Goal: Task Accomplishment & Management: Use online tool/utility

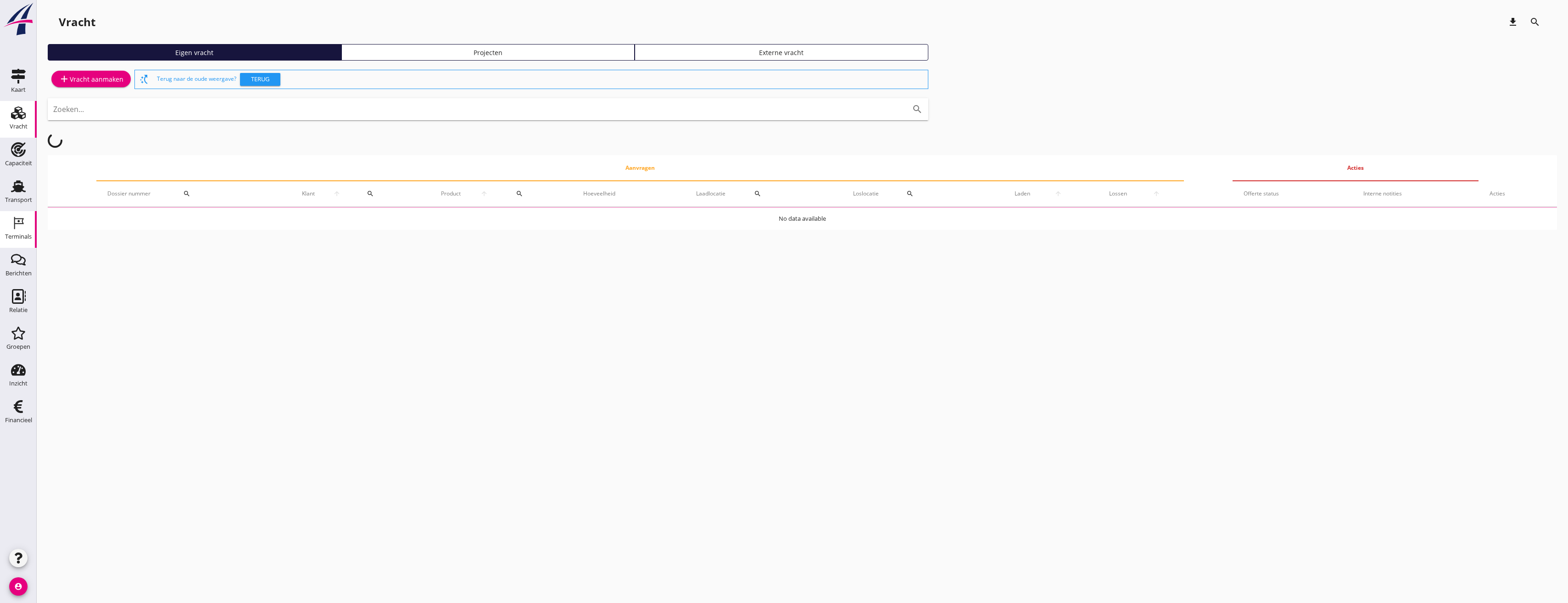
click at [26, 231] on div "Terminals" at bounding box center [18, 236] width 26 height 13
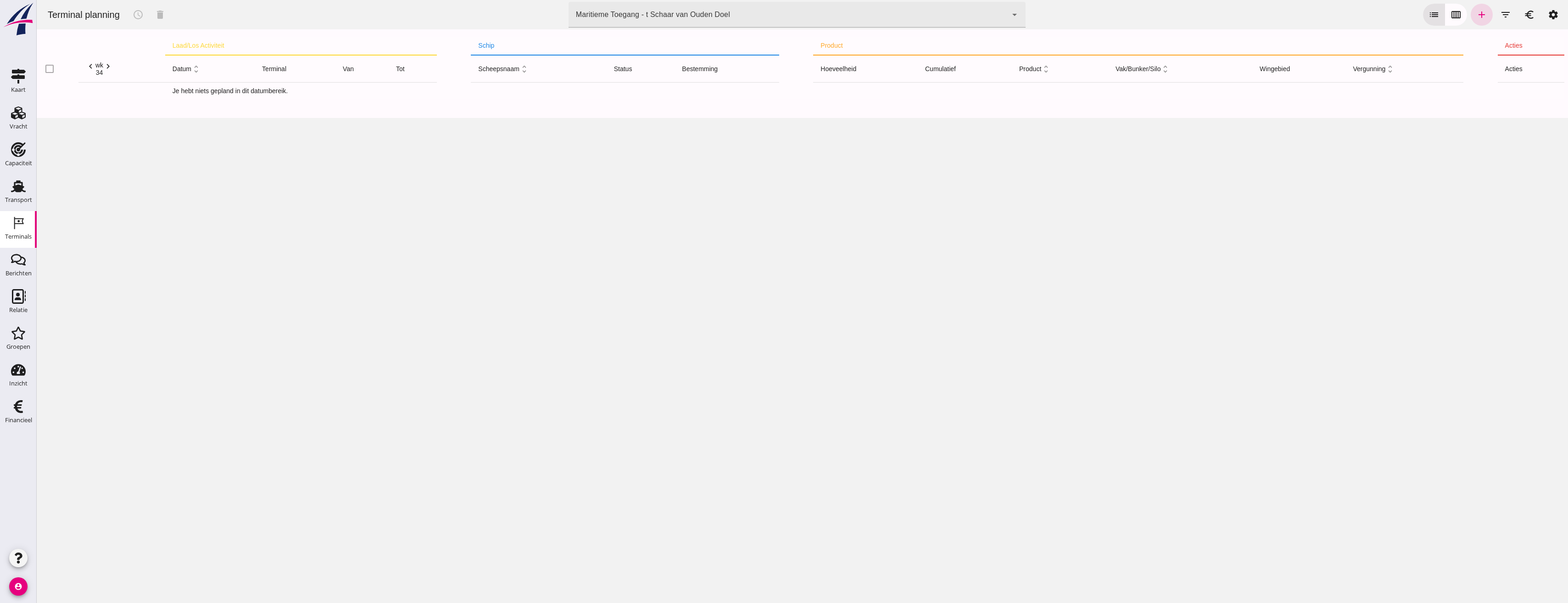
click div "Maritieme Toegang - t Schaar van Ouden Doel"
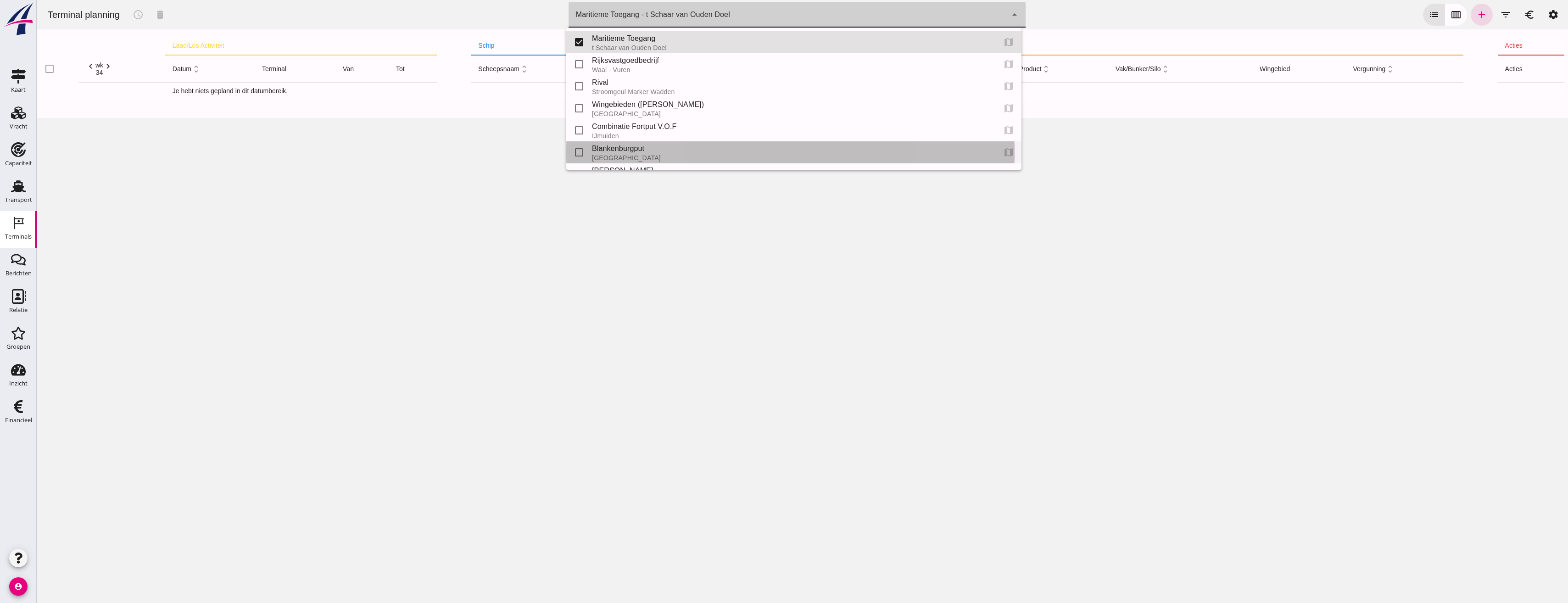
click at [616, 146] on div "Blankenburgput" at bounding box center [790, 148] width 396 height 11
type input "e6c78bfd-e3f1-4bb9-b01e-b37ce3668b52"
checkbox input "false"
checkbox input "true"
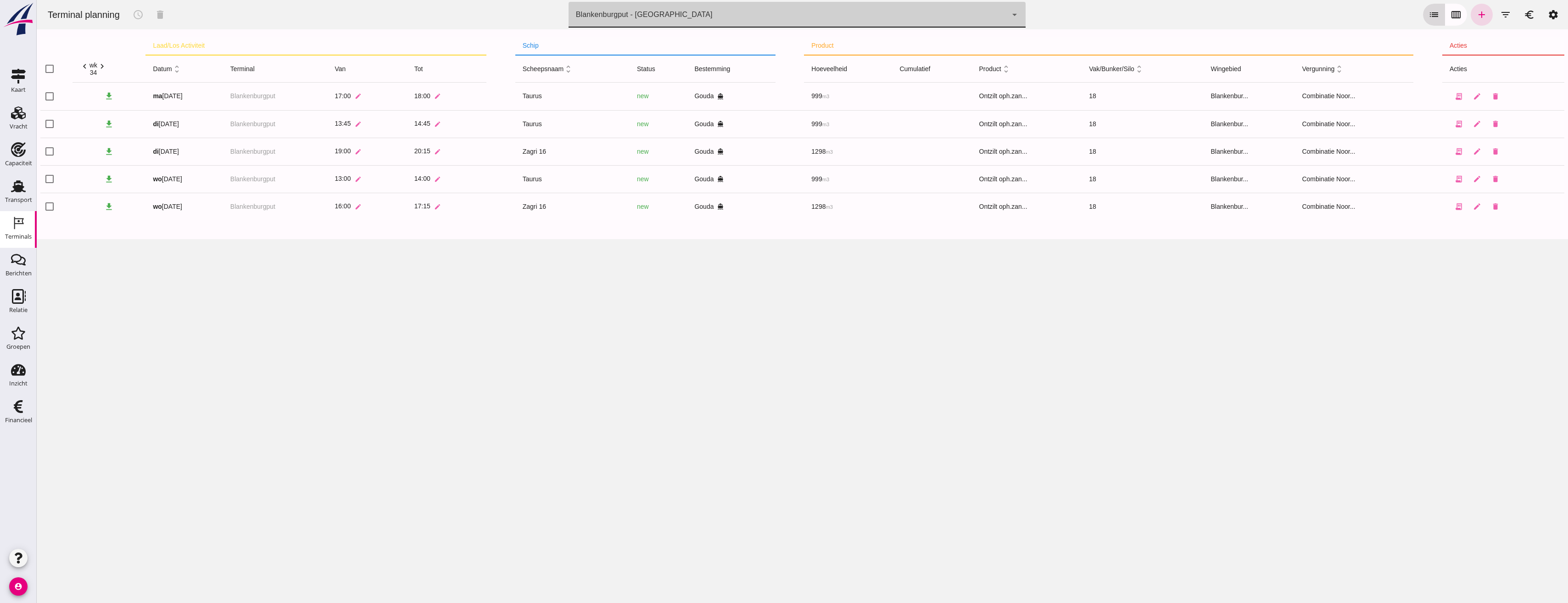
click at [1451, 14] on icon "calendar_view_week" at bounding box center [1455, 14] width 11 height 11
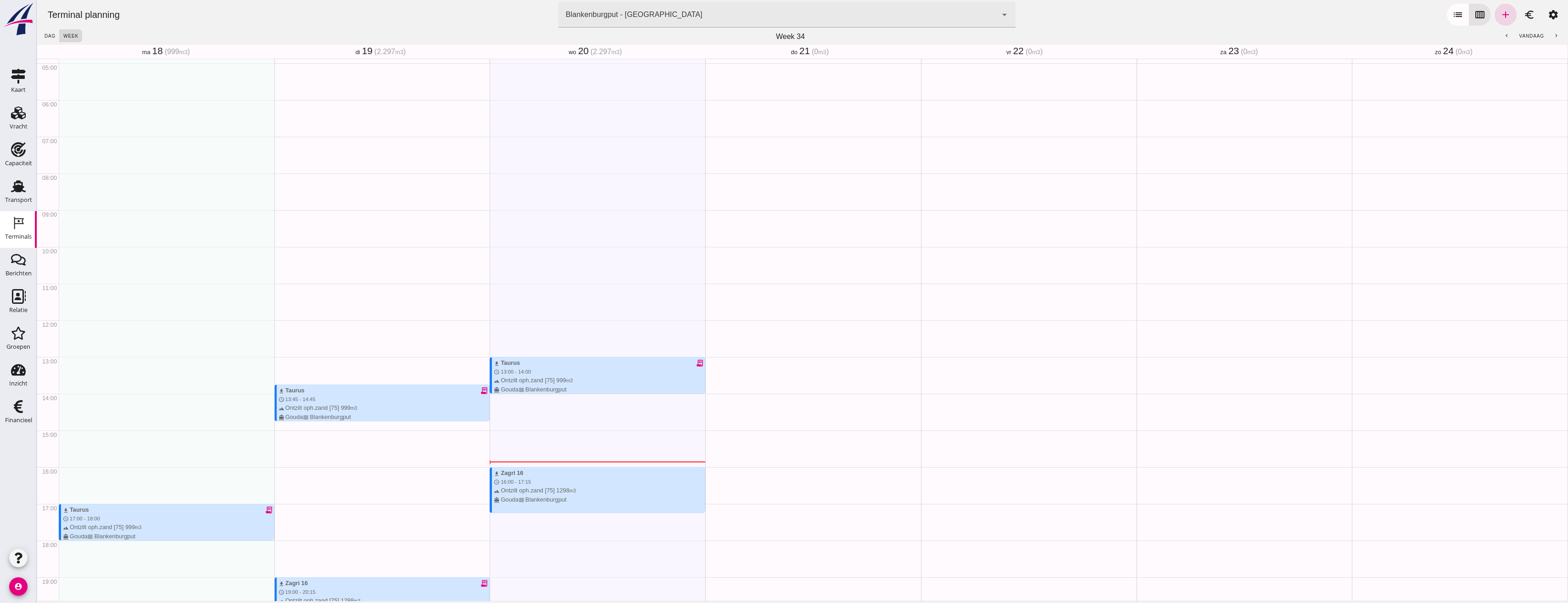
scroll to position [339, 0]
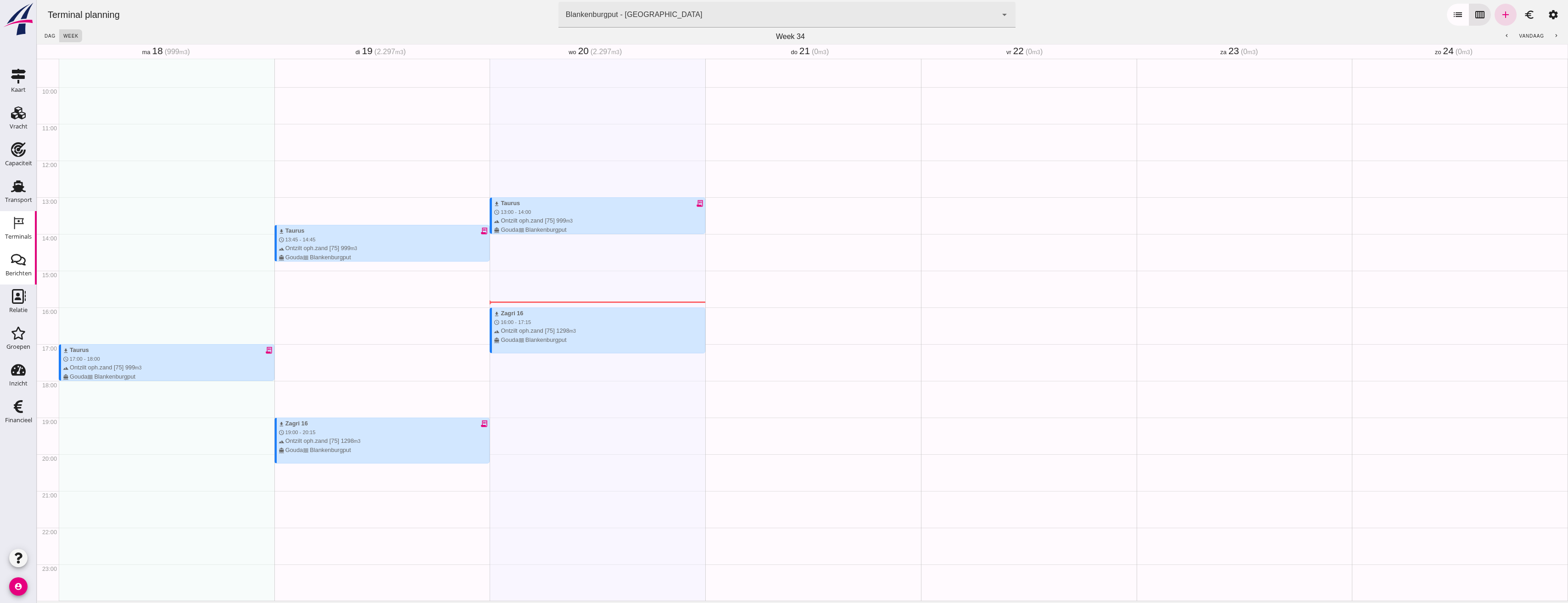
click at [17, 266] on icon "Berichten" at bounding box center [18, 260] width 15 height 15
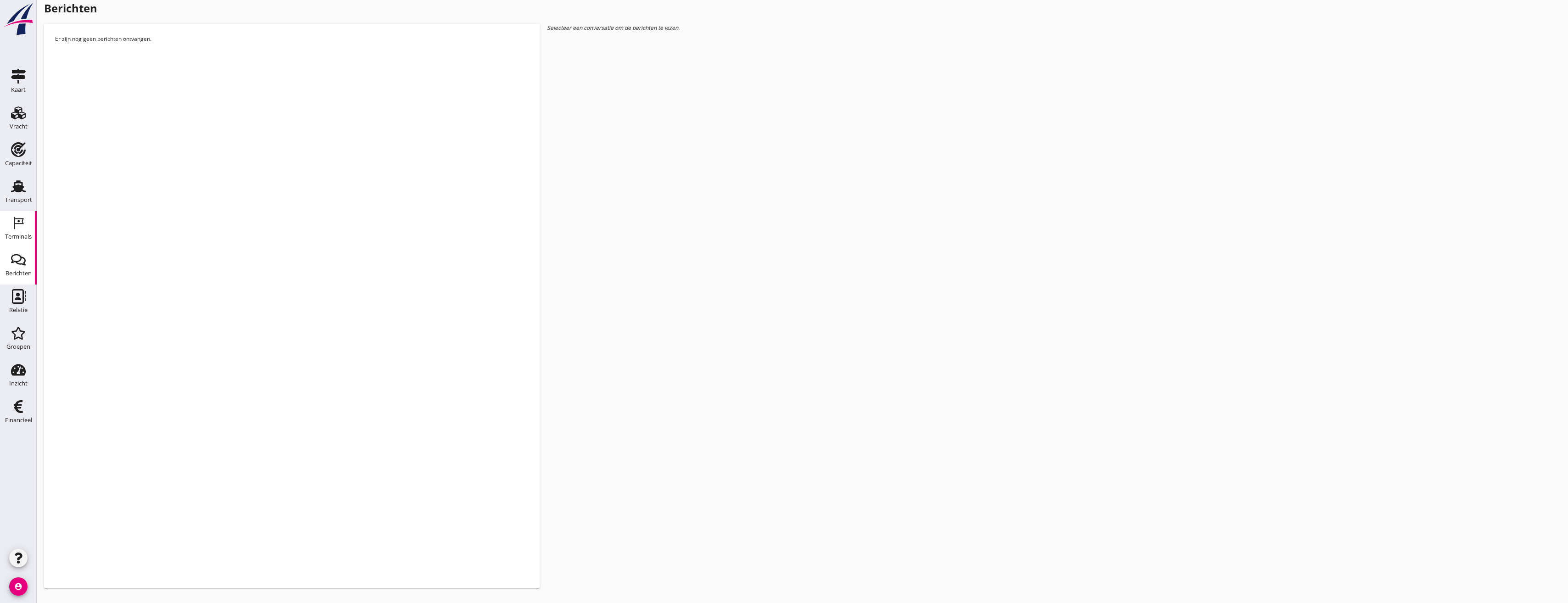
click at [16, 227] on icon "Terminals" at bounding box center [18, 222] width 15 height 15
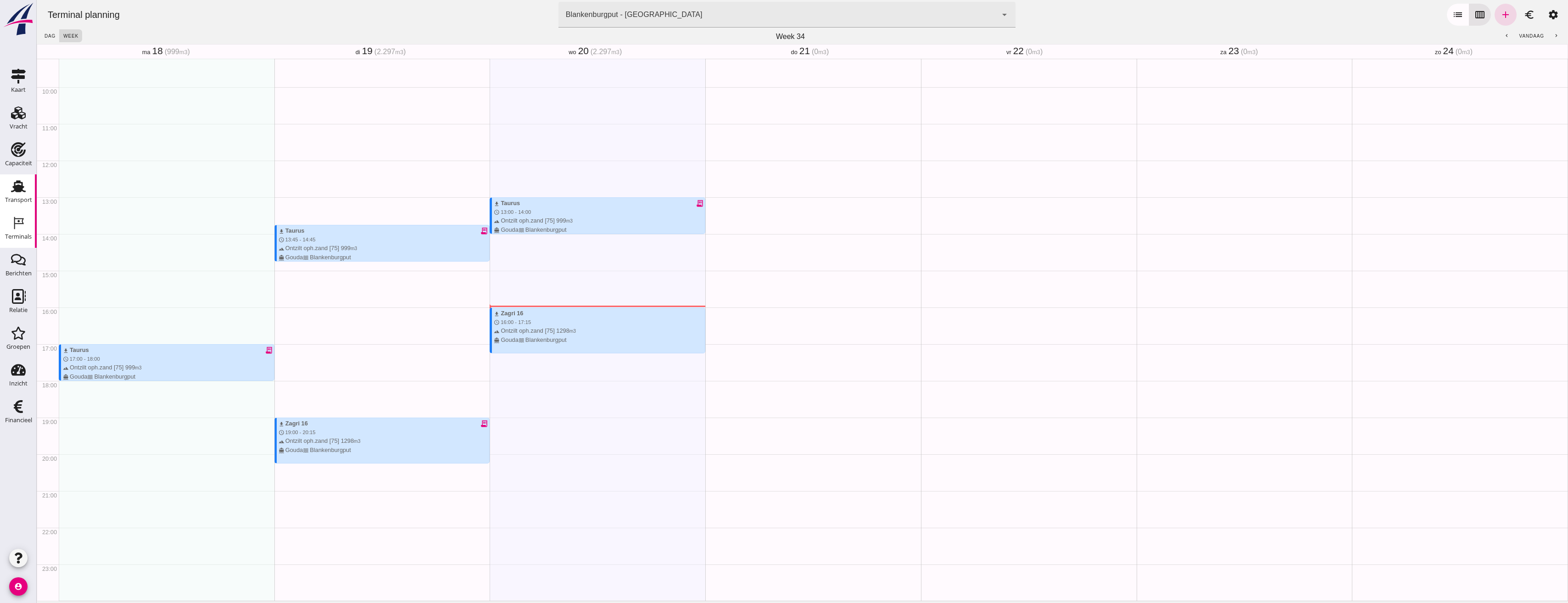
click at [13, 194] on div "Transport" at bounding box center [19, 199] width 27 height 13
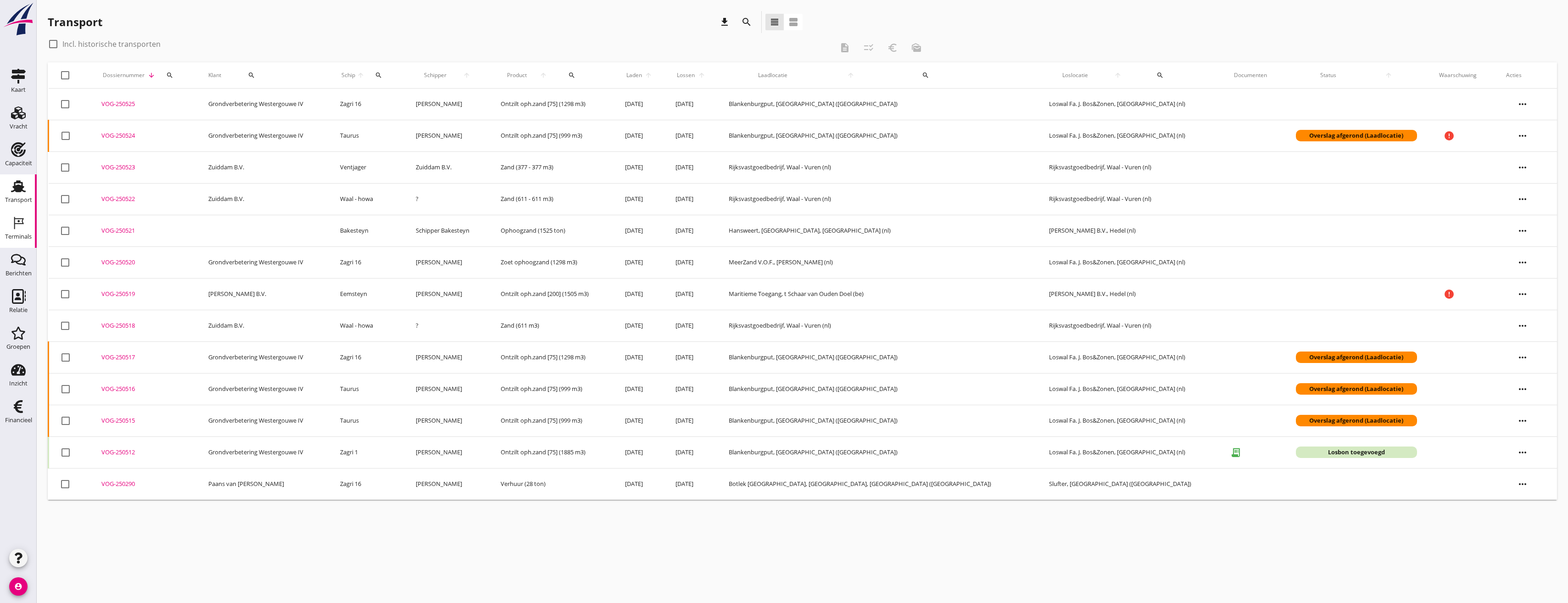
drag, startPoint x: 18, startPoint y: 233, endPoint x: 32, endPoint y: 227, distance: 15.2
click at [18, 233] on div "Terminals" at bounding box center [18, 236] width 26 height 13
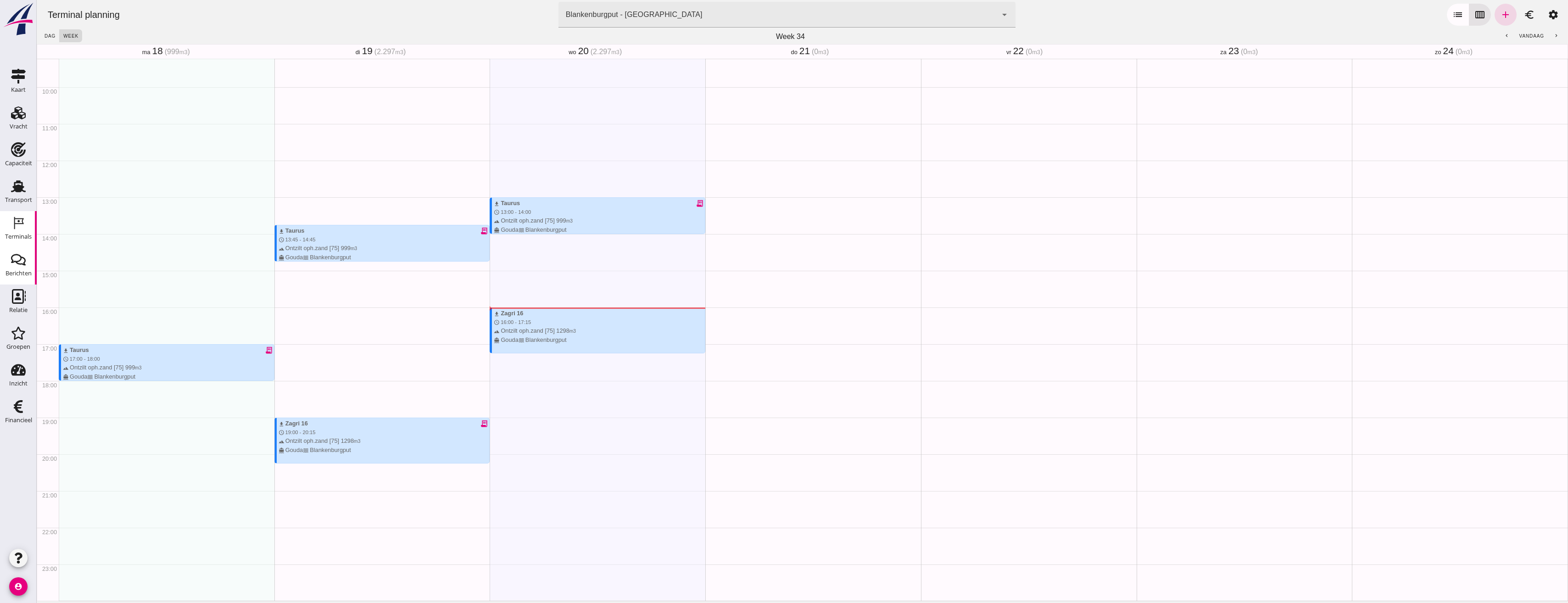
click at [33, 259] on link "Berichten Berichten" at bounding box center [19, 266] width 37 height 37
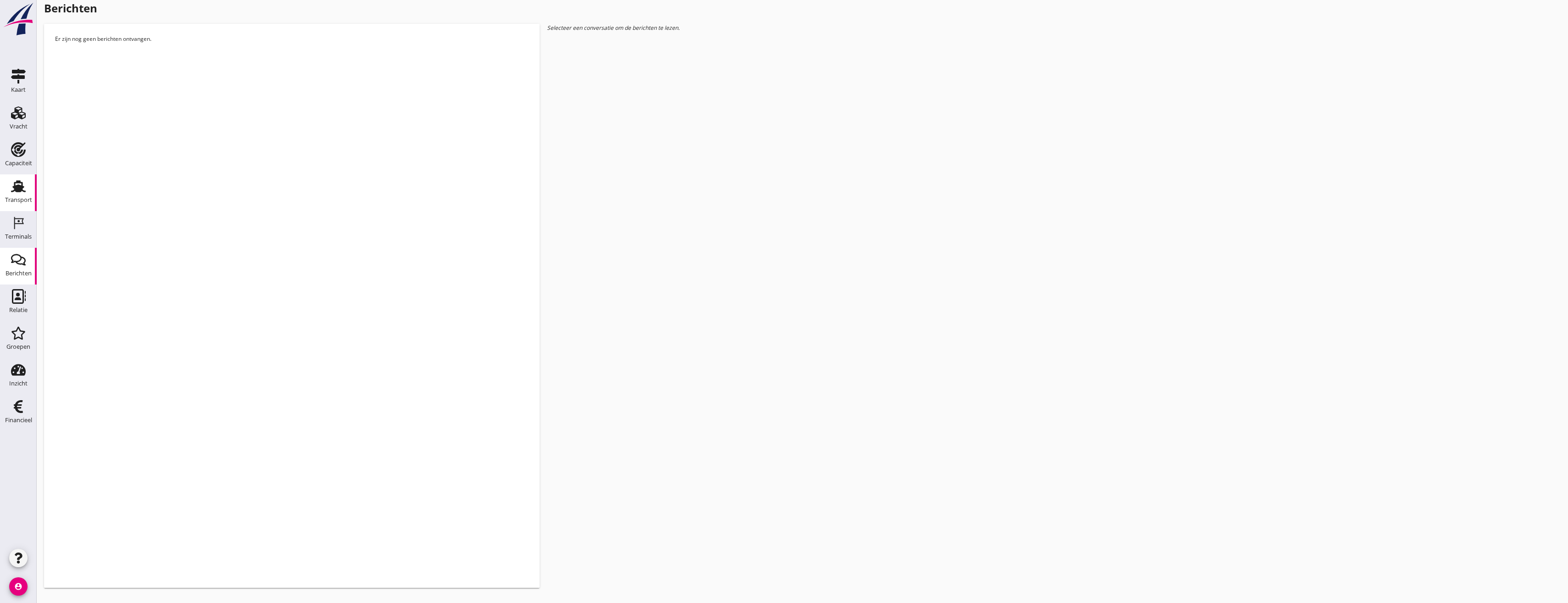
click at [19, 185] on use at bounding box center [18, 186] width 15 height 12
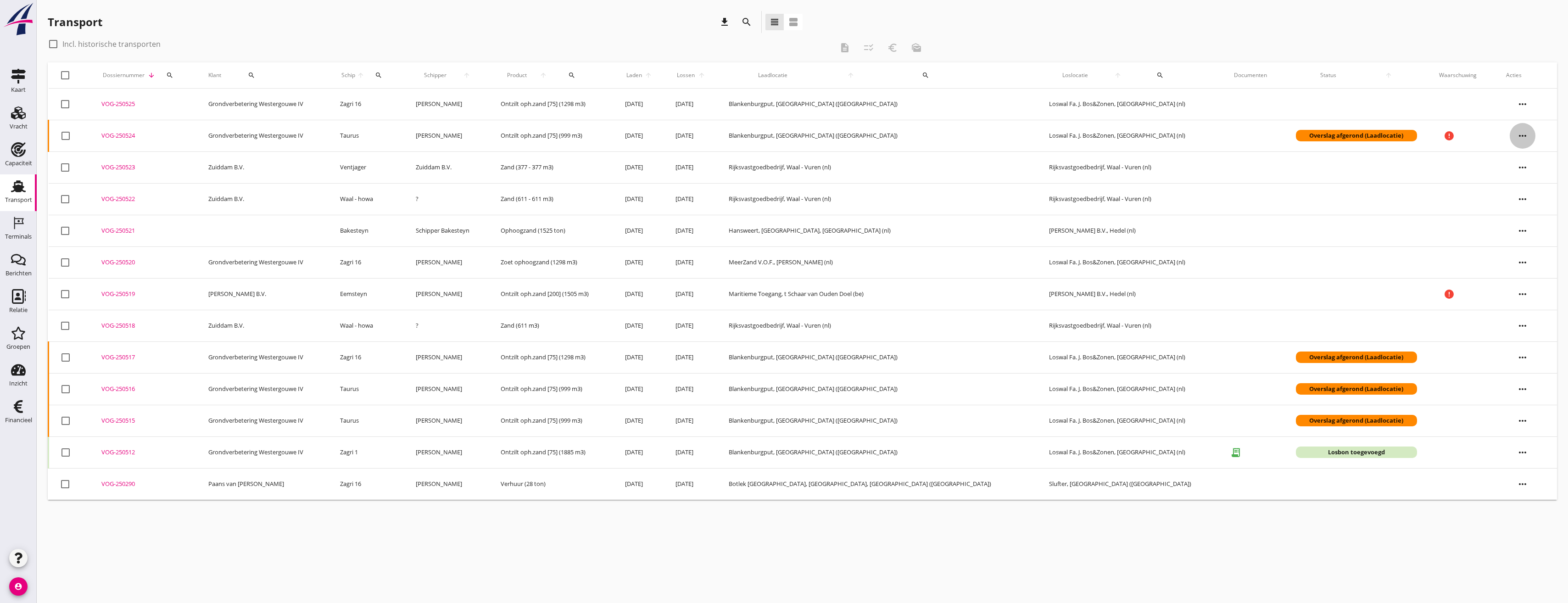
click at [1521, 134] on icon "more_horiz" at bounding box center [1522, 136] width 25 height 25
click at [123, 419] on div "VOG-250515" at bounding box center [143, 420] width 85 height 9
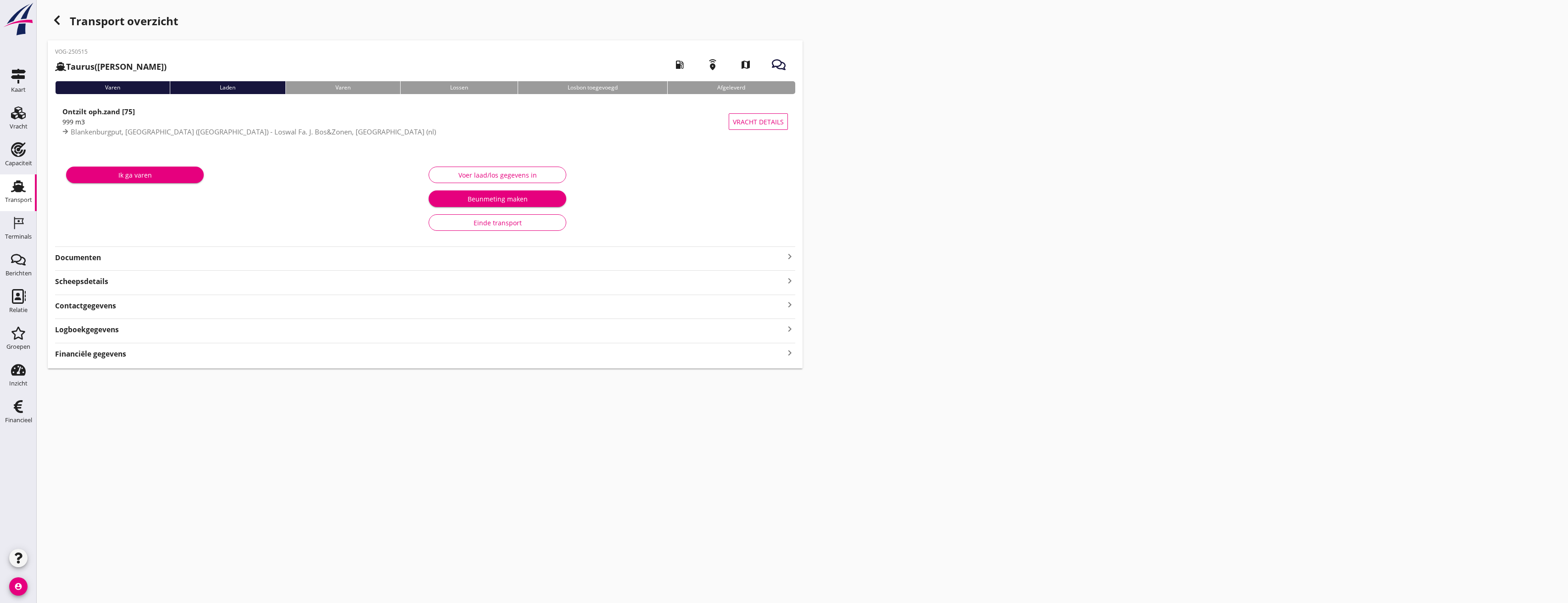
click at [523, 177] on div "Voer laad/los gegevens in" at bounding box center [497, 175] width 122 height 10
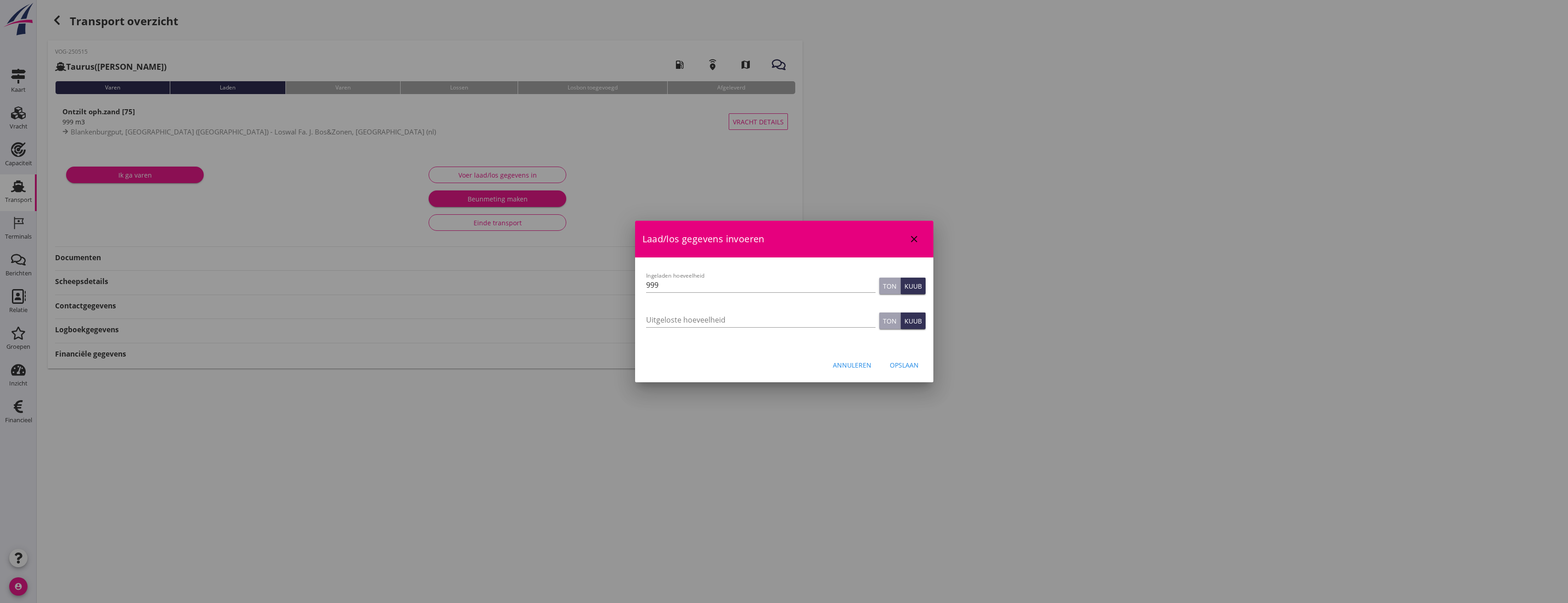
click at [914, 239] on icon "close" at bounding box center [913, 238] width 11 height 11
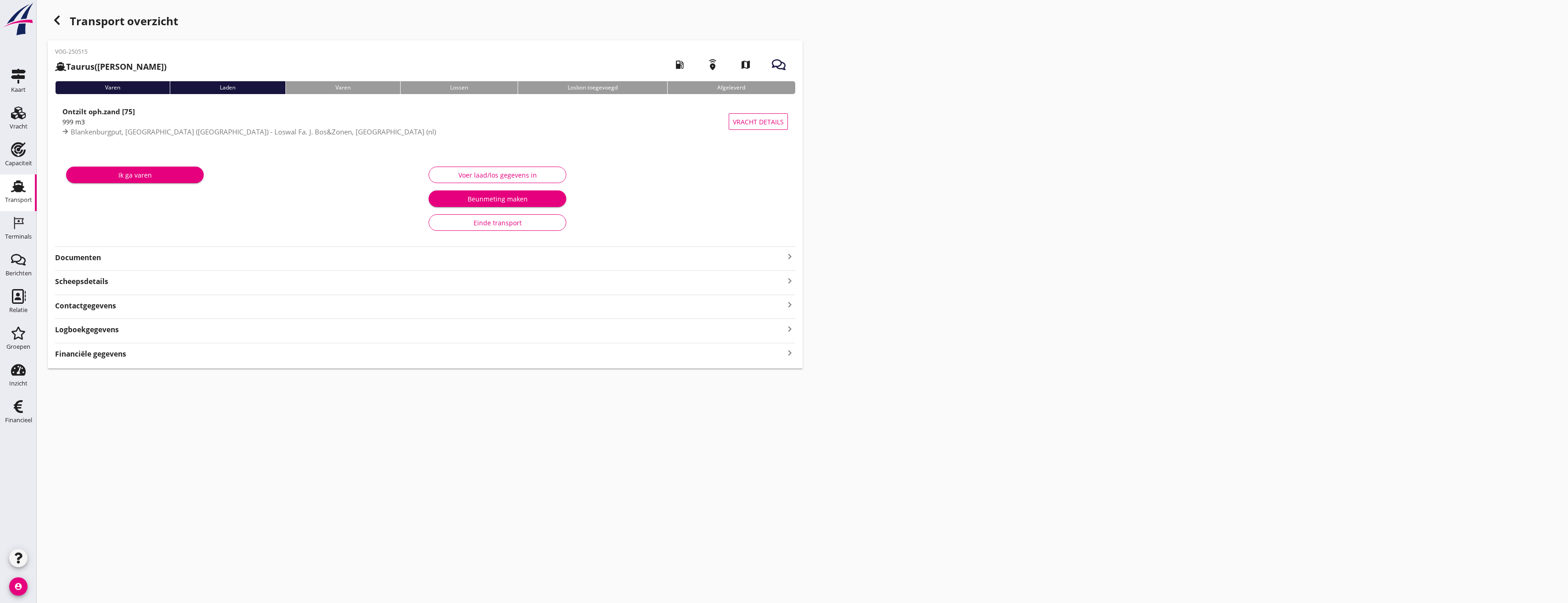
click at [28, 189] on div "Transport" at bounding box center [19, 185] width 22 height 15
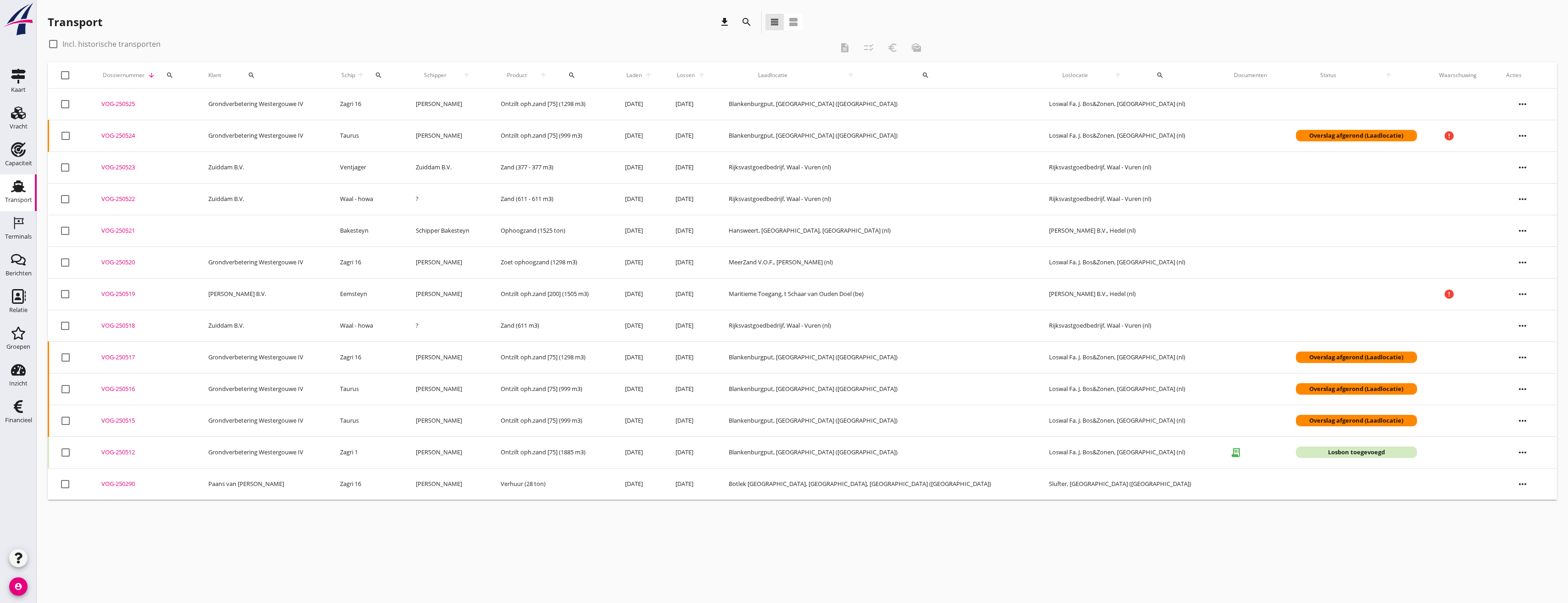
click at [1512, 136] on icon "more_horiz" at bounding box center [1522, 136] width 25 height 25
click at [1521, 257] on div "Vracht kopieeren" at bounding box center [1523, 251] width 65 height 11
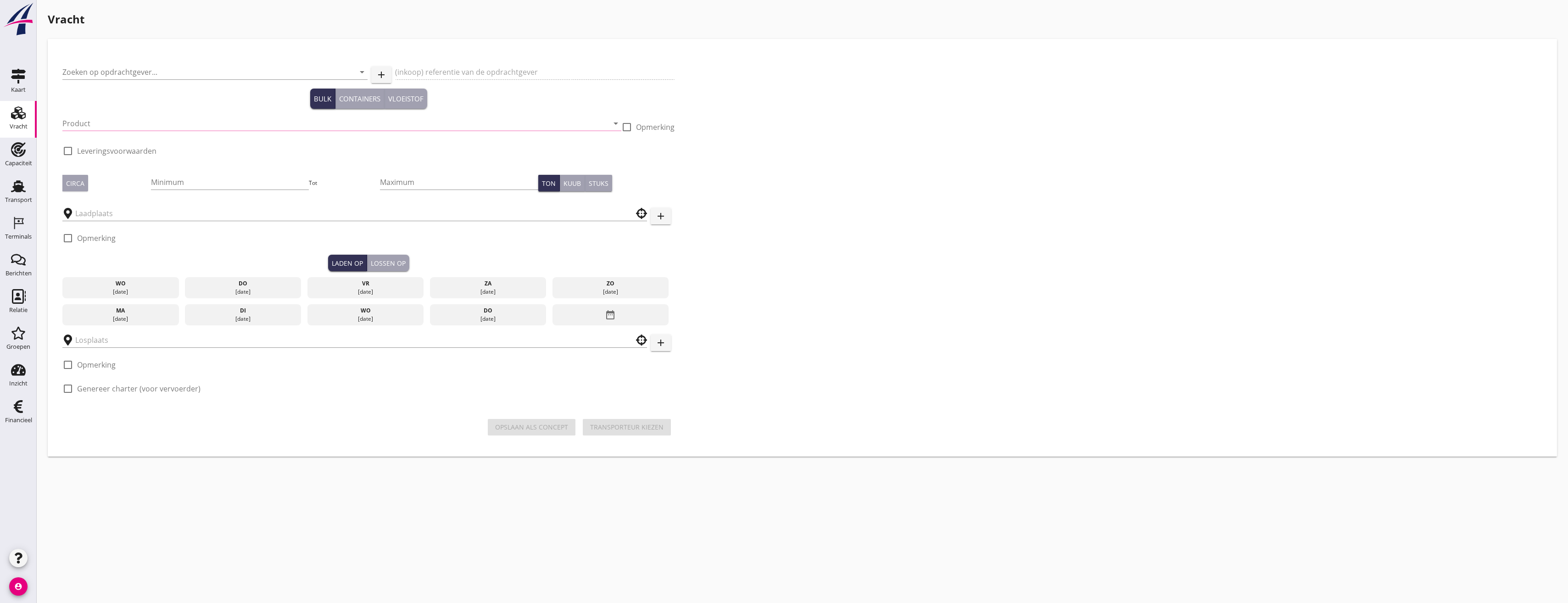
type input "Grondverbetering Westergouwe IV"
type input "Ontzilt oph.zand [75] (6120)"
type input "999"
checkbox input "true"
type input "Blankenburgput"
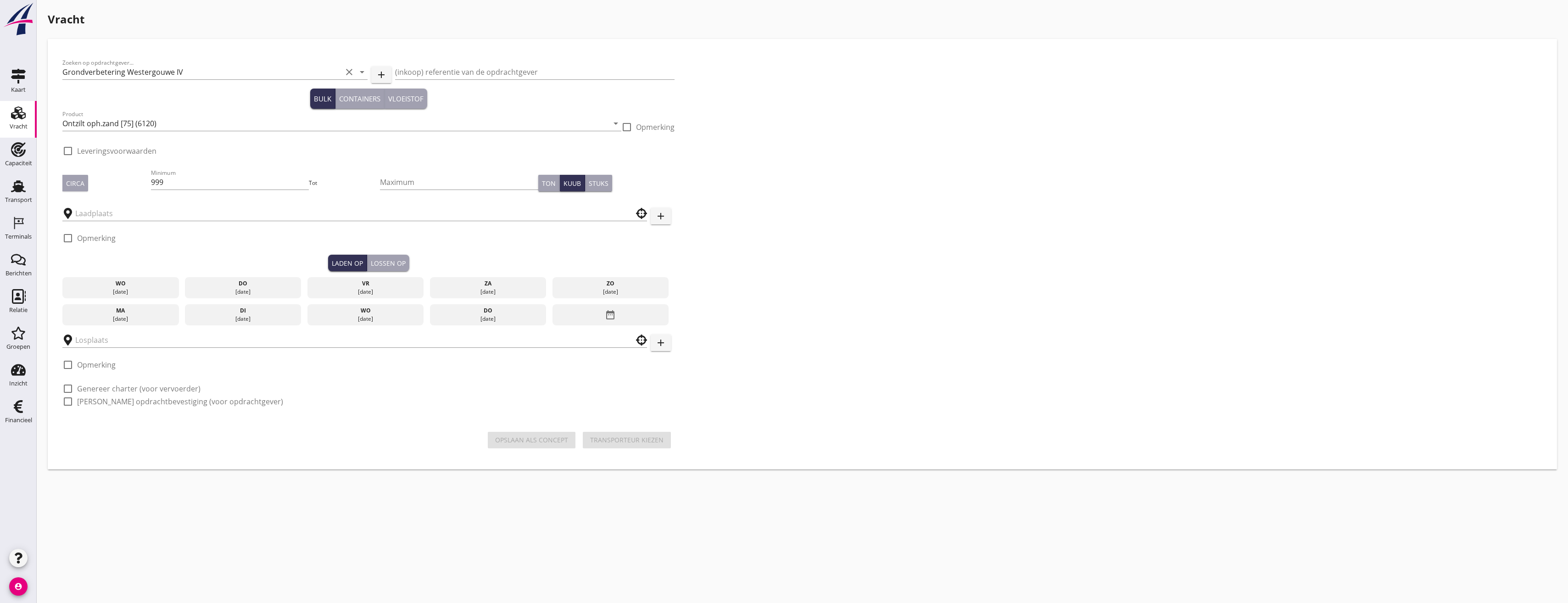
type input "Loswal Fa. J. Bos&Zonen"
checkbox input "true"
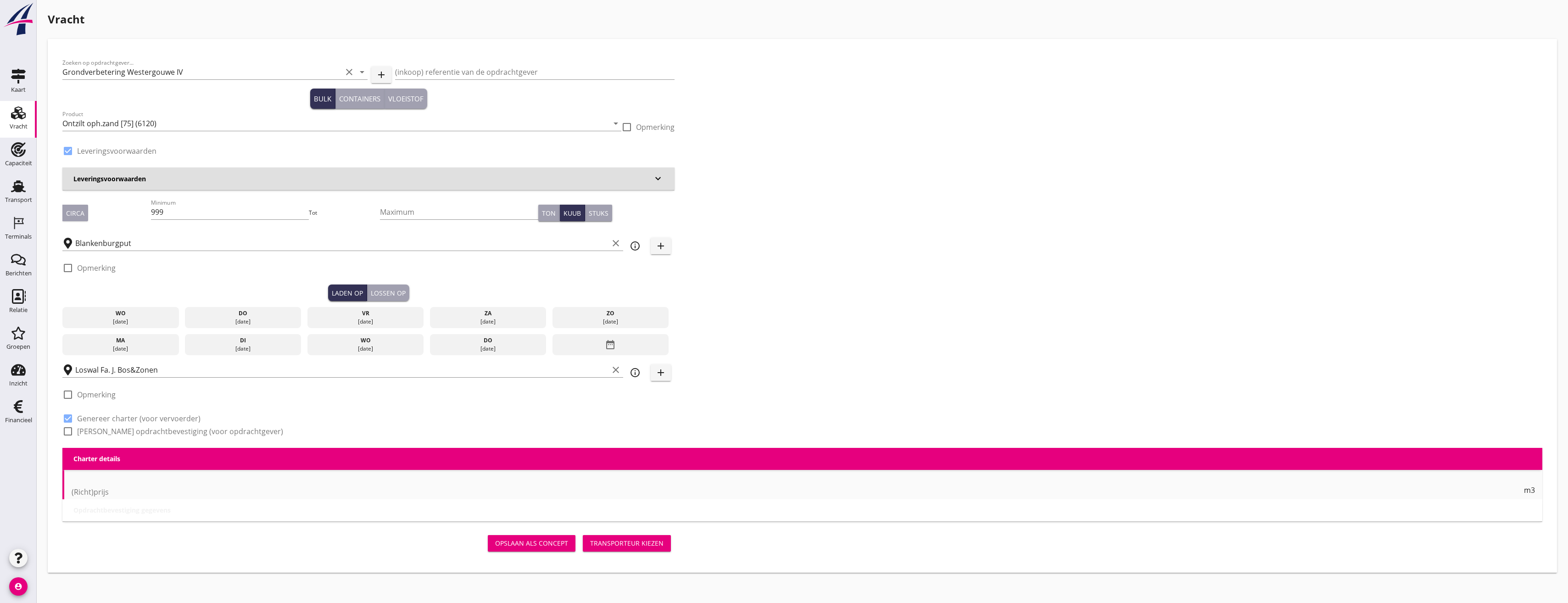
type input "2.2"
radio input "false"
click at [166, 237] on input "Blankenburgput" at bounding box center [342, 243] width 533 height 15
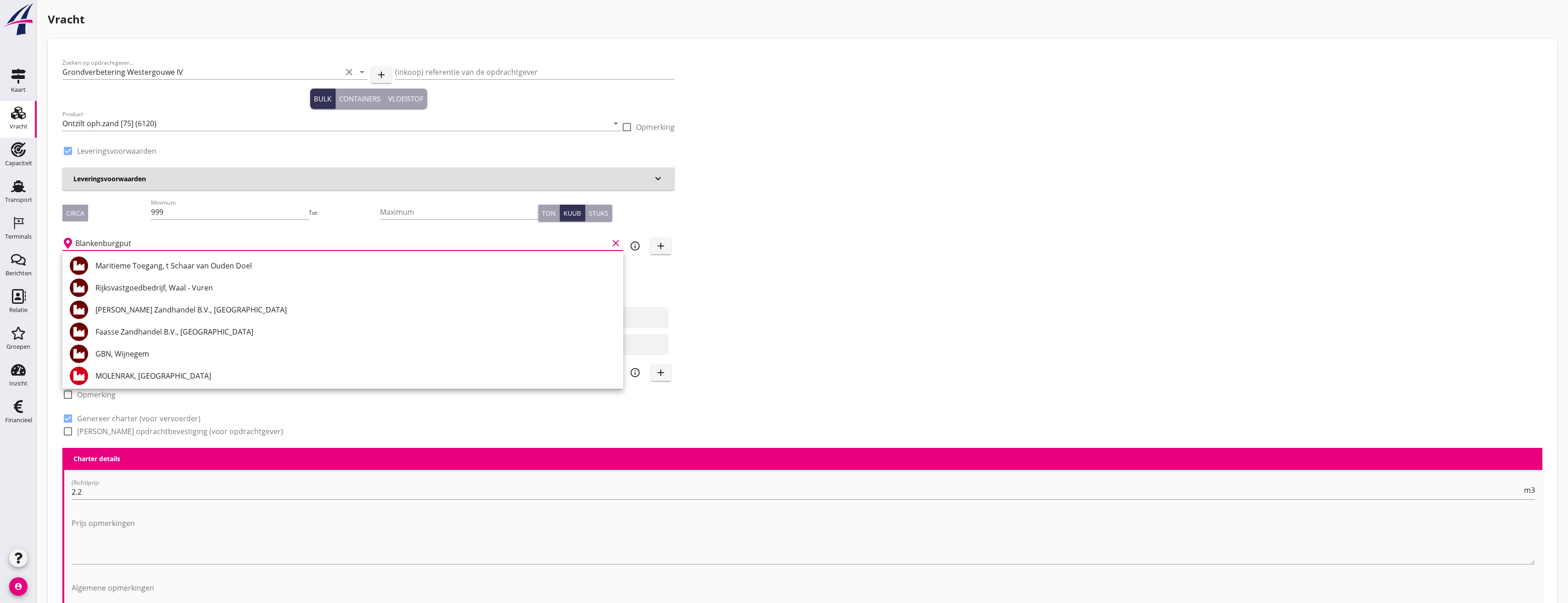
click at [709, 241] on div "Zoeken op opdrachtgever... Grondverbetering Westergouwe IV clear arrow_drop_dow…" at bounding box center [802, 251] width 1487 height 394
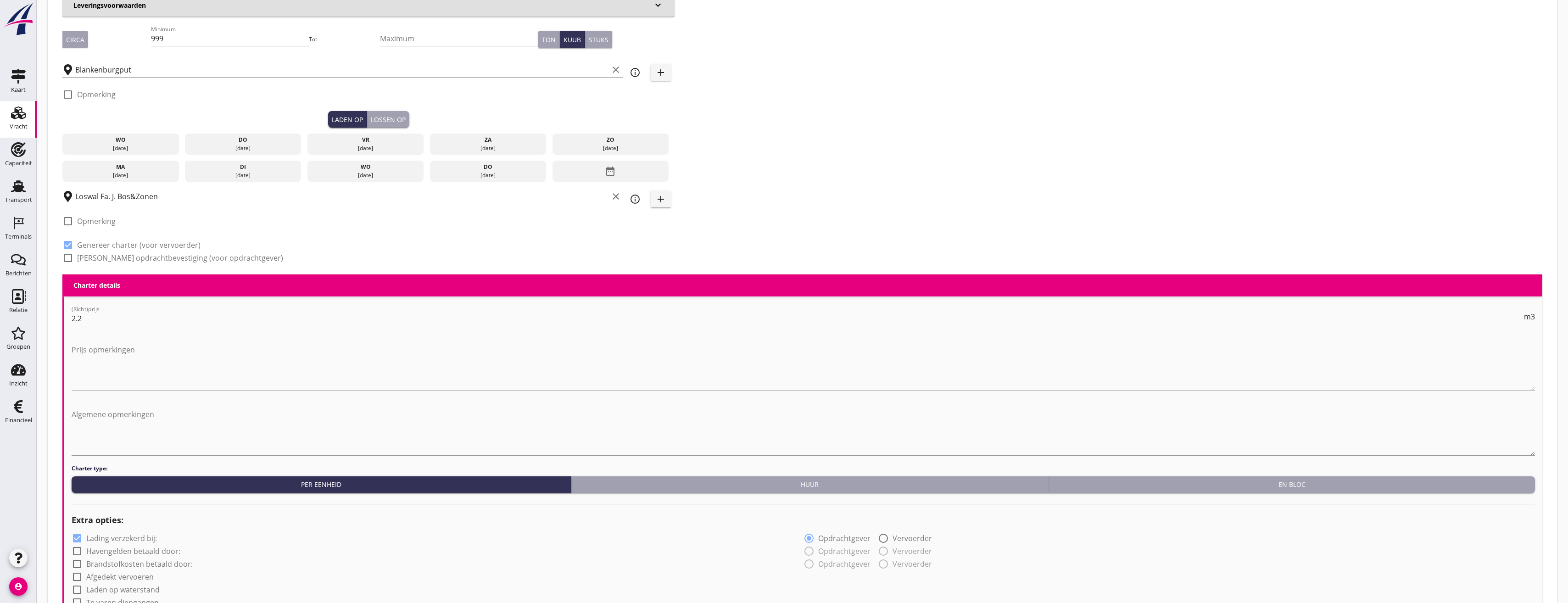
scroll to position [183, 0]
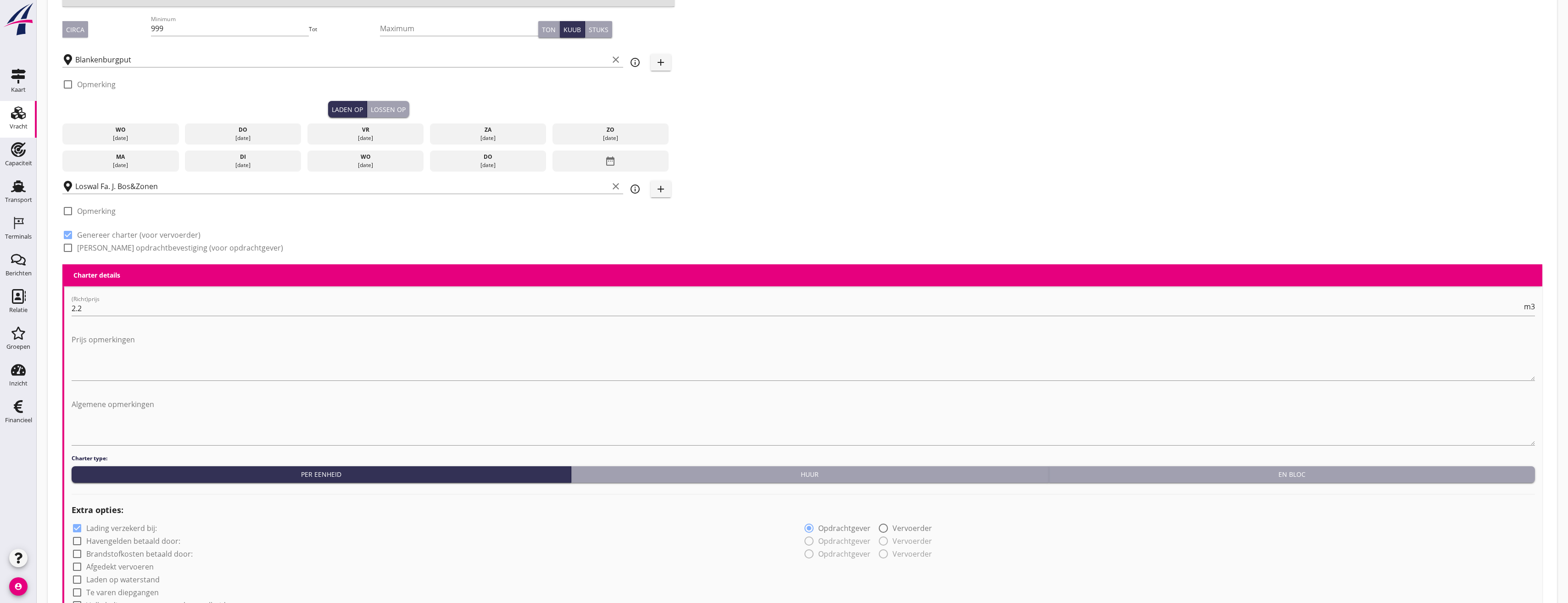
click at [248, 140] on div "[DATE]" at bounding box center [243, 138] width 112 height 8
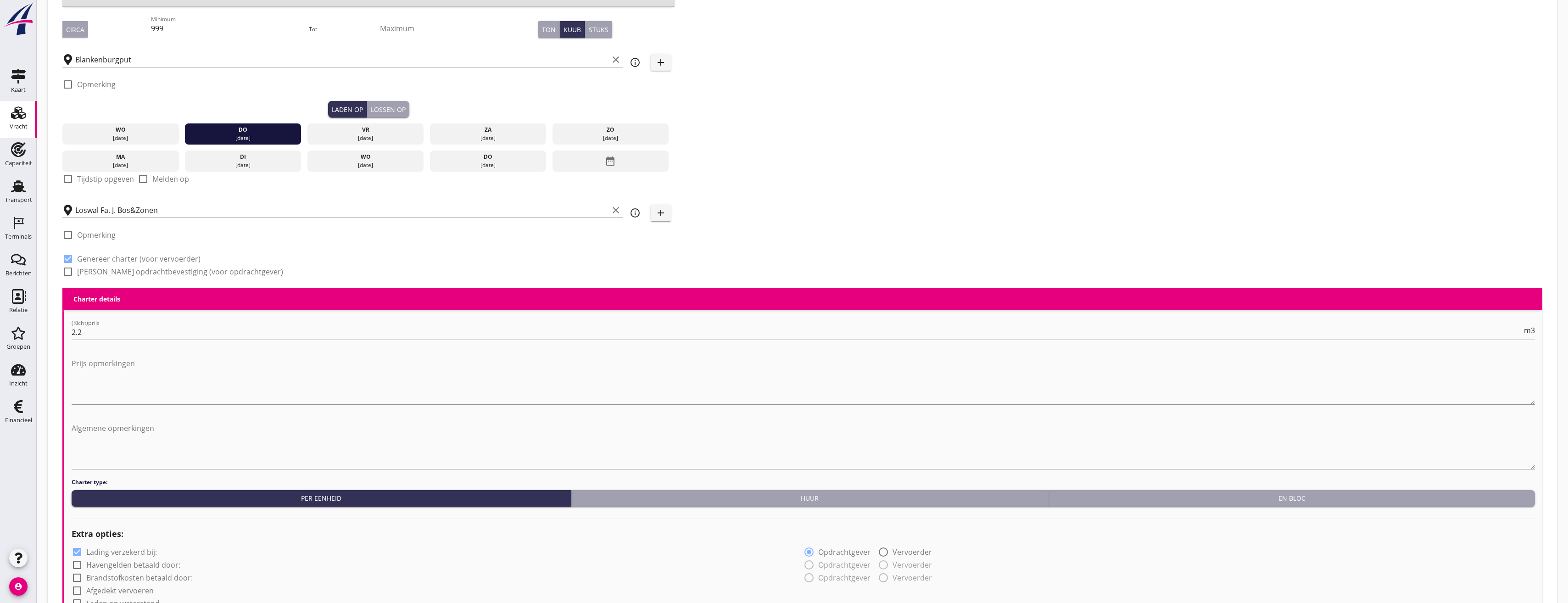
click at [376, 112] on div "Lossen op" at bounding box center [388, 109] width 35 height 10
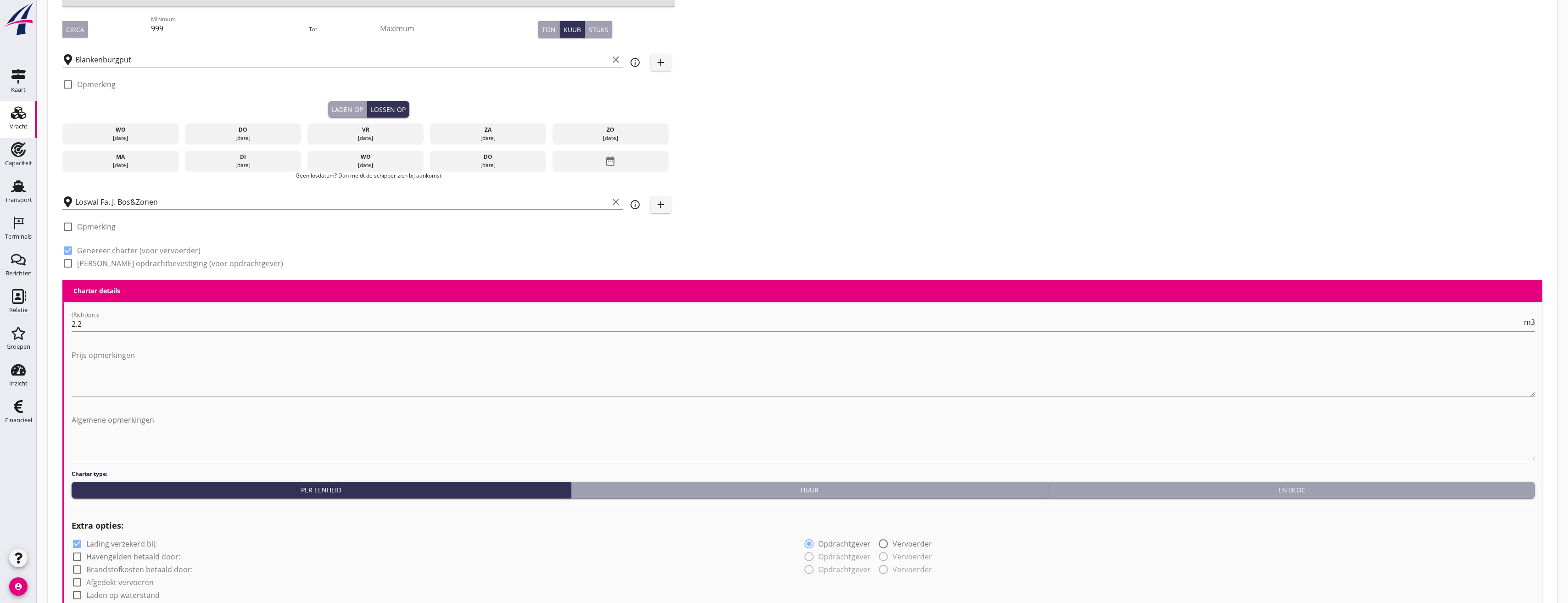
click at [377, 128] on div "vr" at bounding box center [365, 130] width 112 height 8
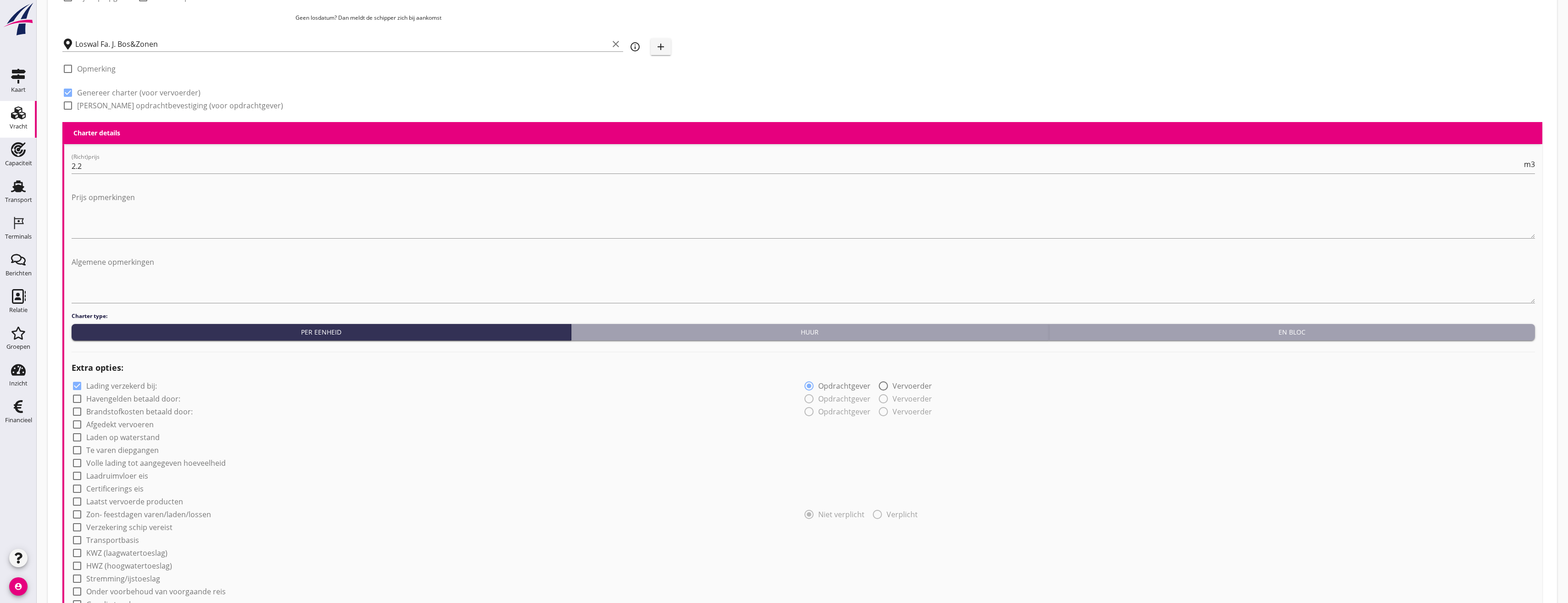
scroll to position [634, 0]
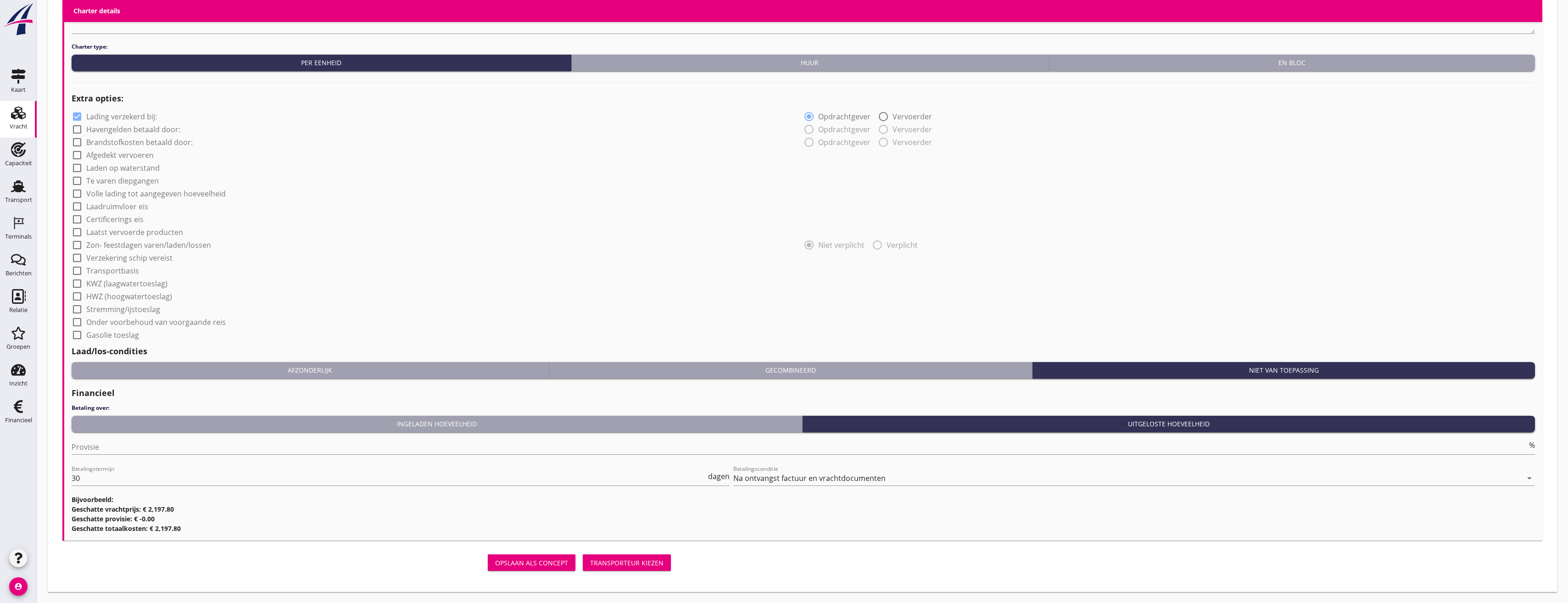
click at [663, 559] on div "Transporteur kiezen" at bounding box center [626, 563] width 73 height 10
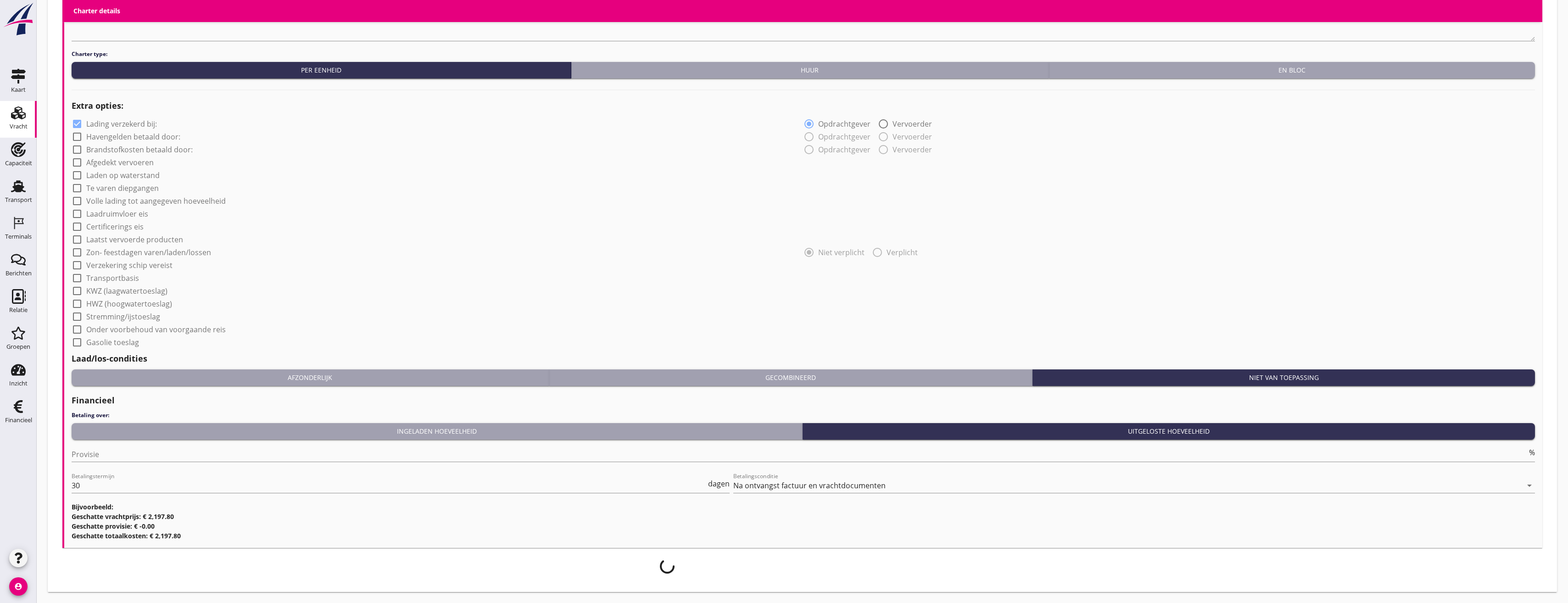
scroll to position [627, 0]
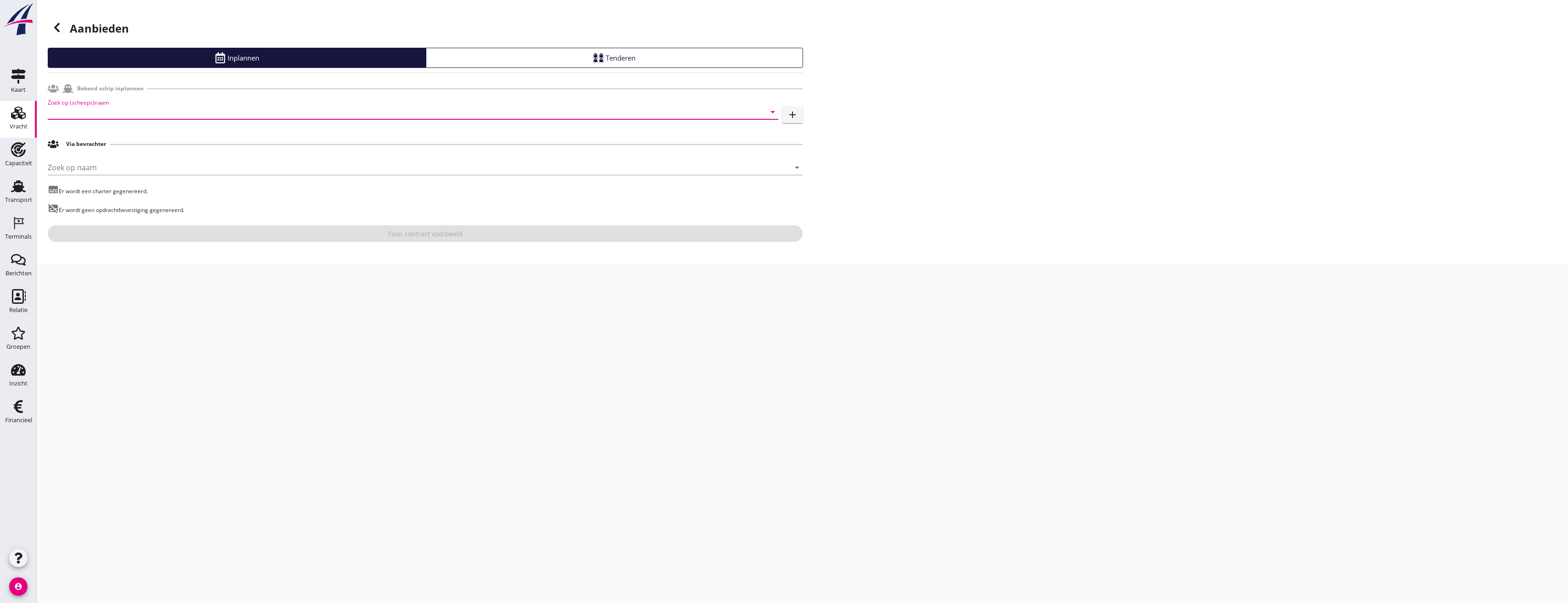
click at [277, 110] on input "Zoek op (scheeps)naam" at bounding box center [400, 111] width 704 height 15
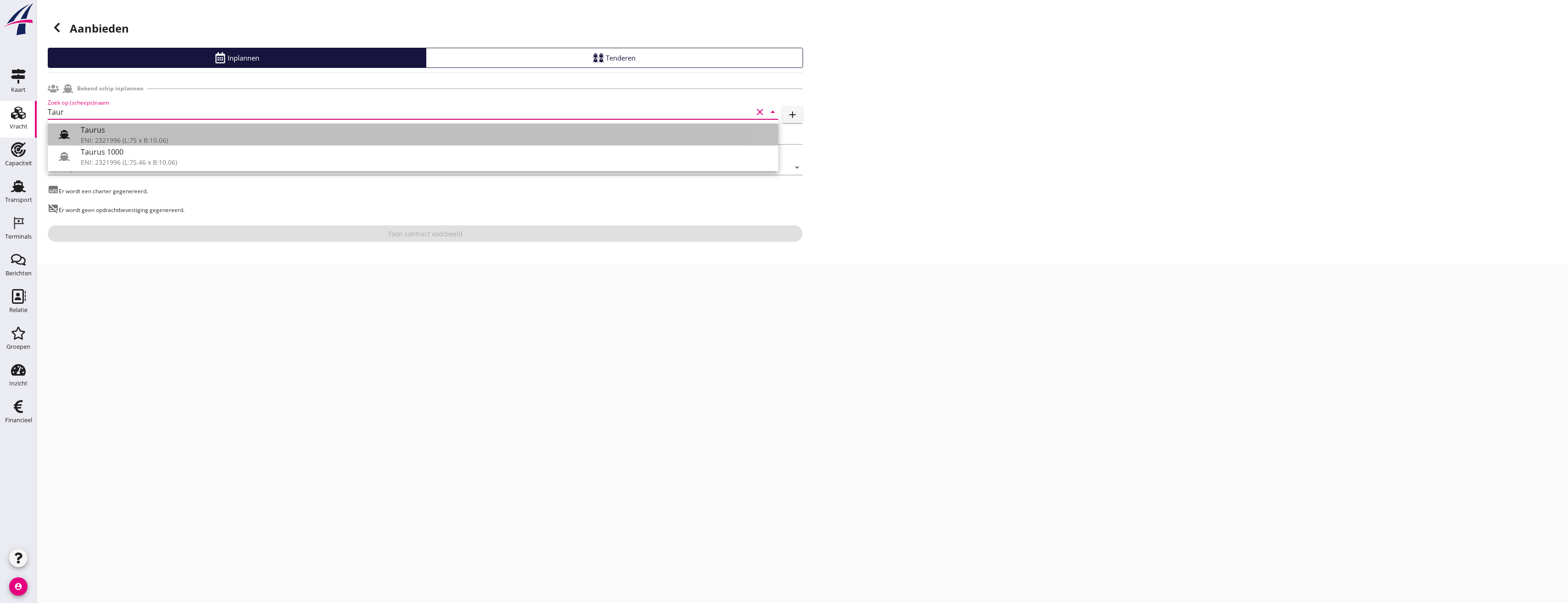
click at [60, 131] on icon at bounding box center [63, 134] width 11 height 11
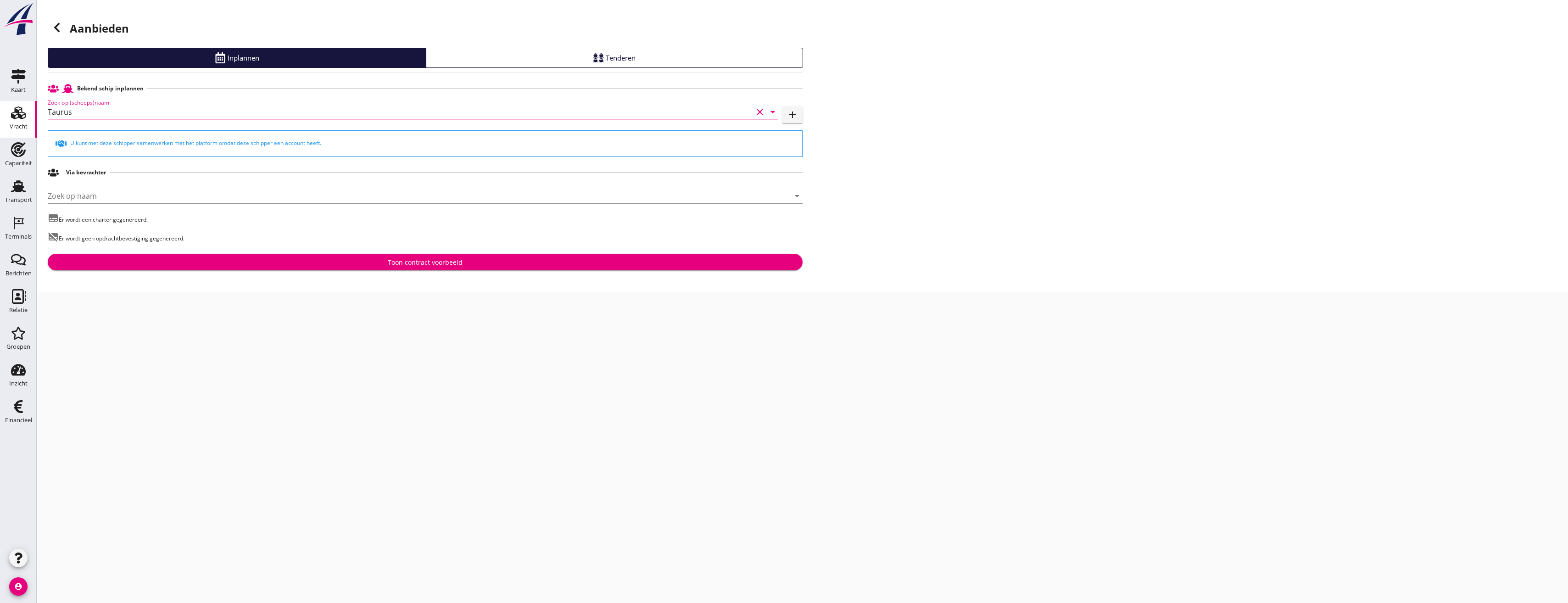
type input "Taurus"
click at [209, 258] on div "Toon contract voorbeeld" at bounding box center [424, 262] width 740 height 10
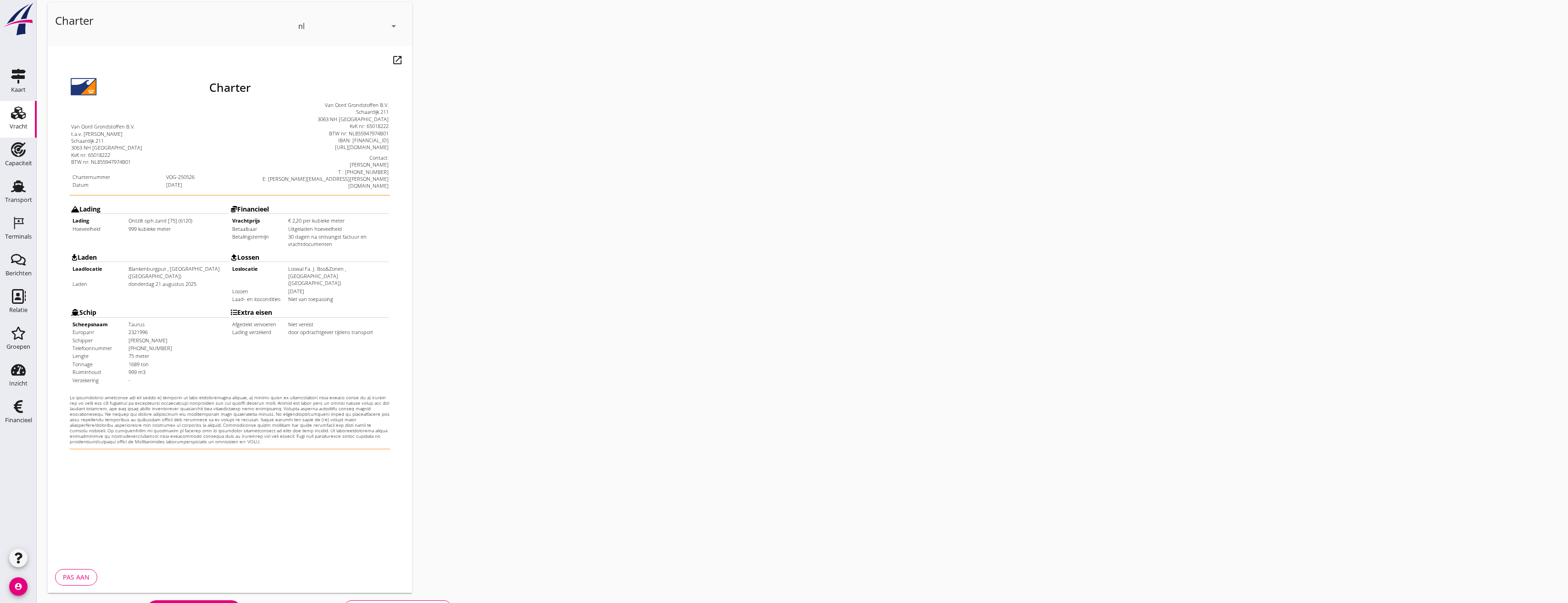
scroll to position [77, 0]
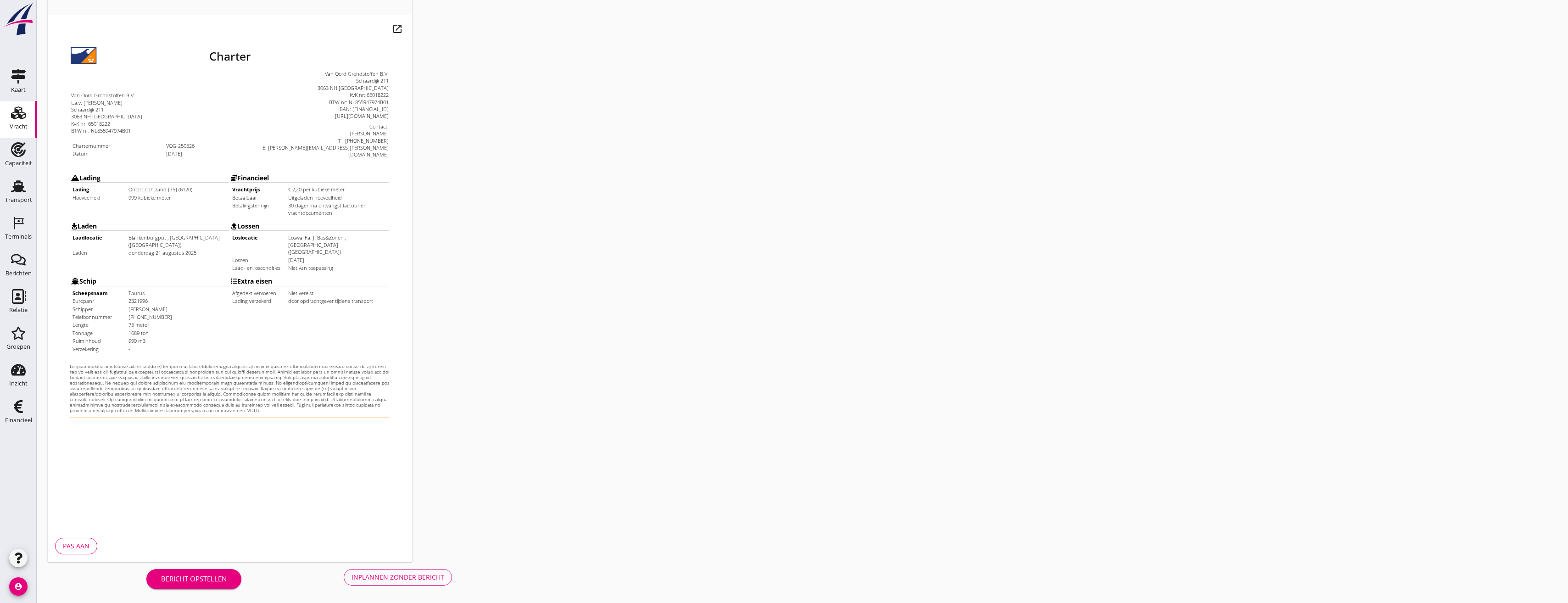
click at [386, 582] on div "Inplannen zonder bericht" at bounding box center [397, 577] width 93 height 10
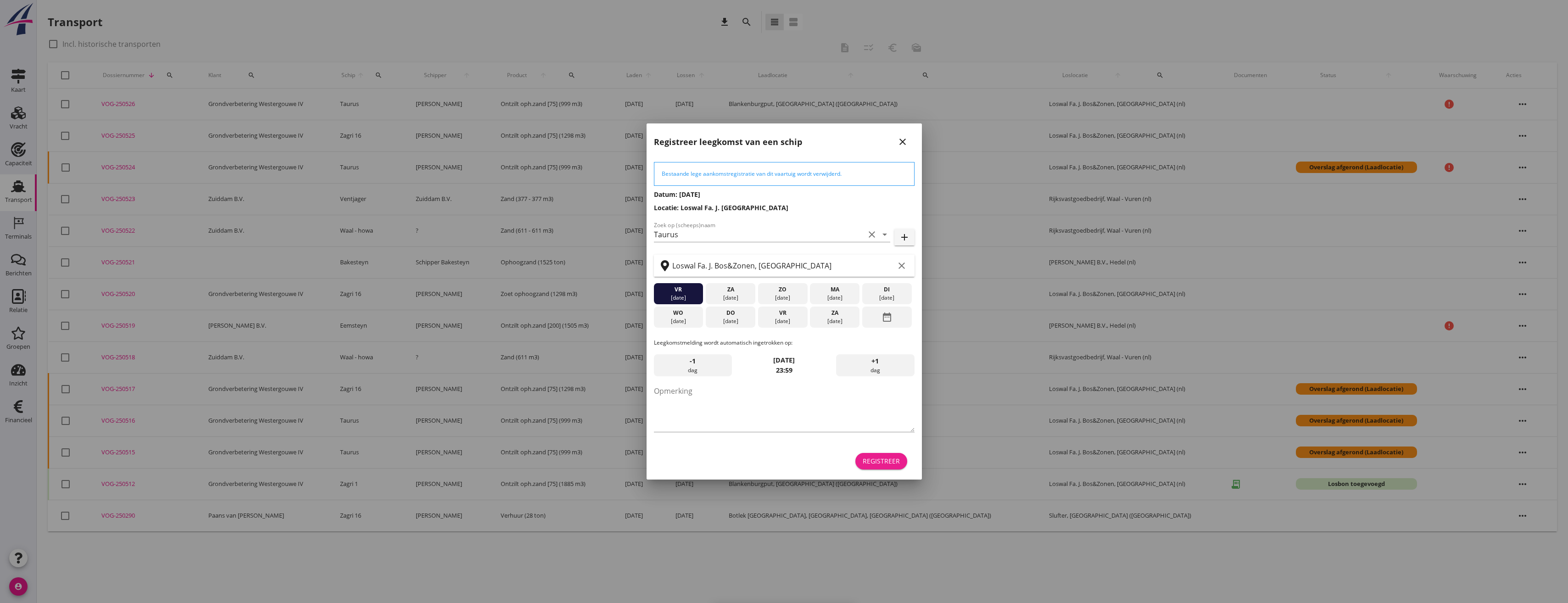
click at [888, 463] on div "Registreer" at bounding box center [881, 461] width 37 height 10
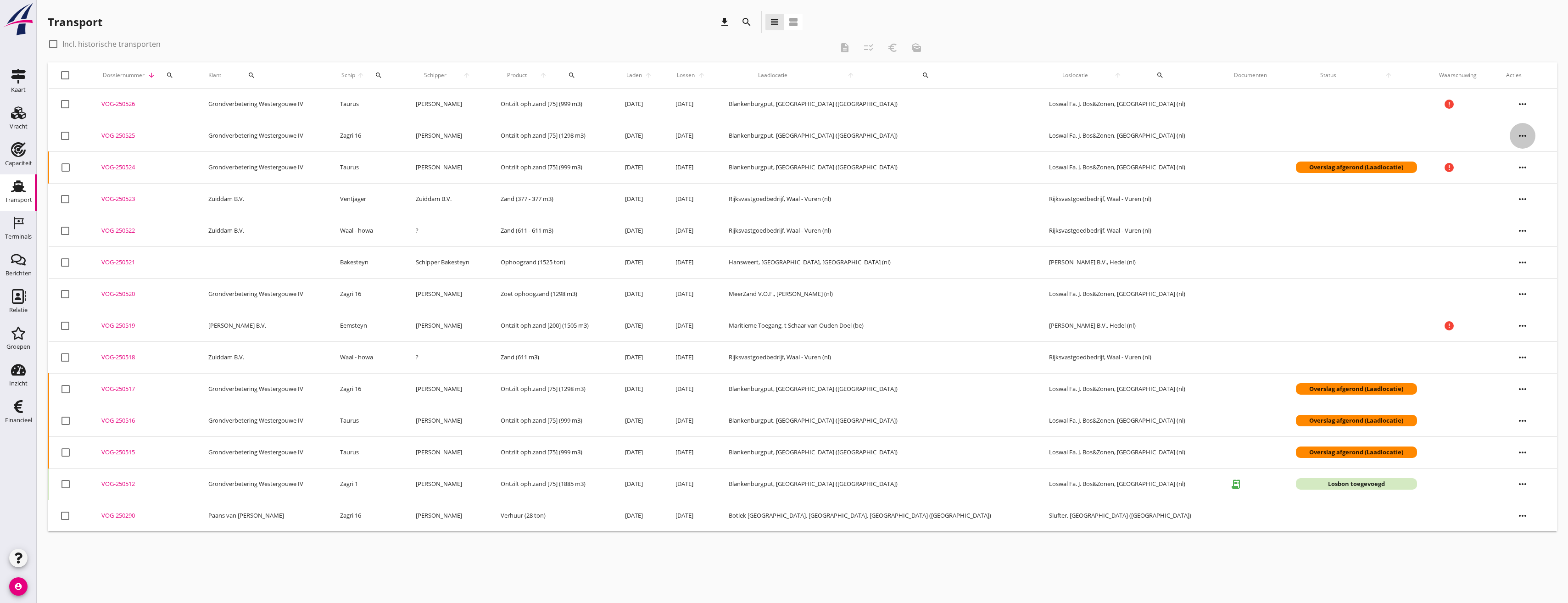
click at [1513, 142] on icon "more_horiz" at bounding box center [1522, 136] width 25 height 25
click at [1540, 258] on link "Vracht kopieeren" at bounding box center [1523, 251] width 80 height 22
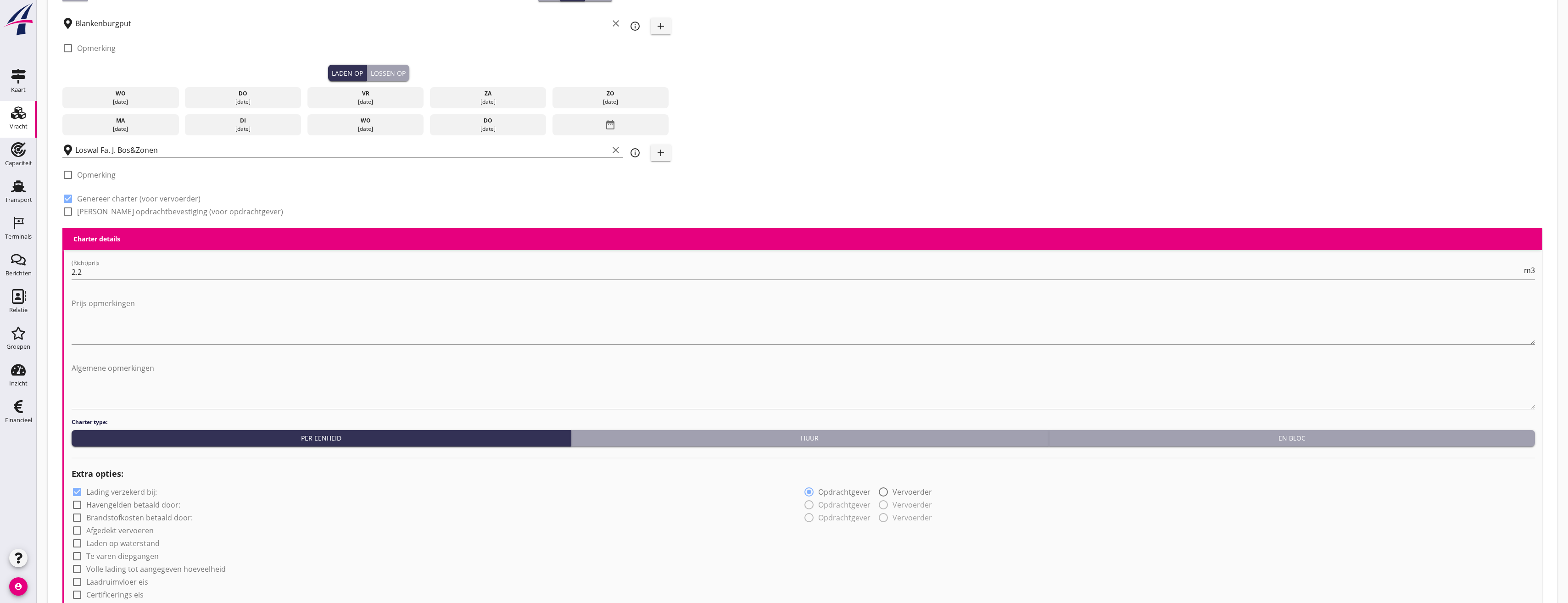
scroll to position [229, 0]
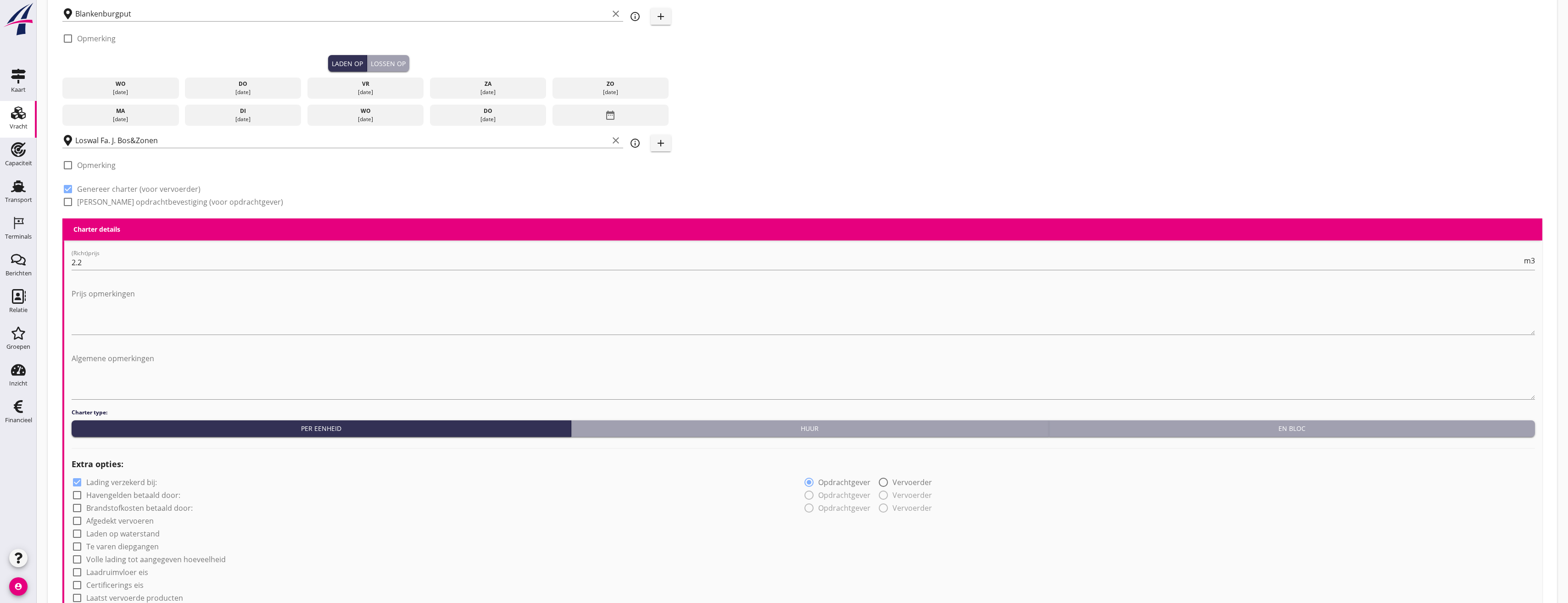
click at [269, 94] on div "[DATE]" at bounding box center [243, 92] width 112 height 8
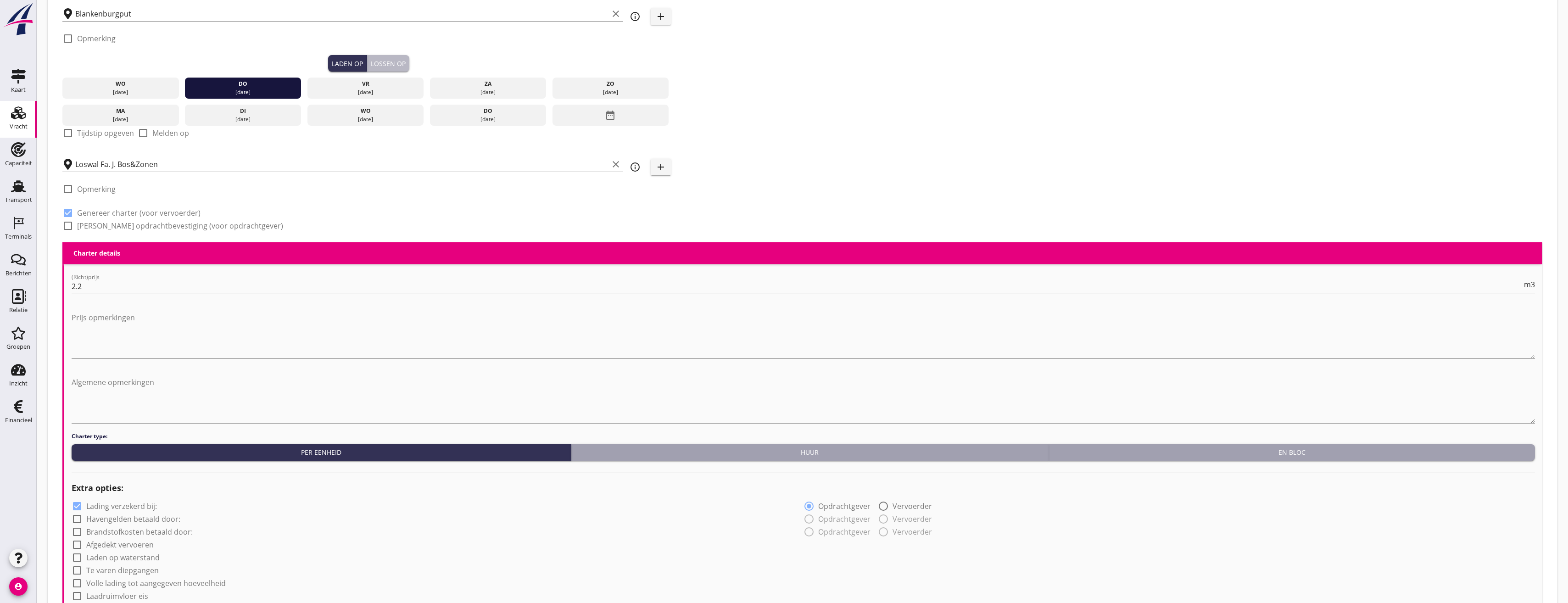
click at [386, 62] on div "Lossen op" at bounding box center [388, 63] width 35 height 10
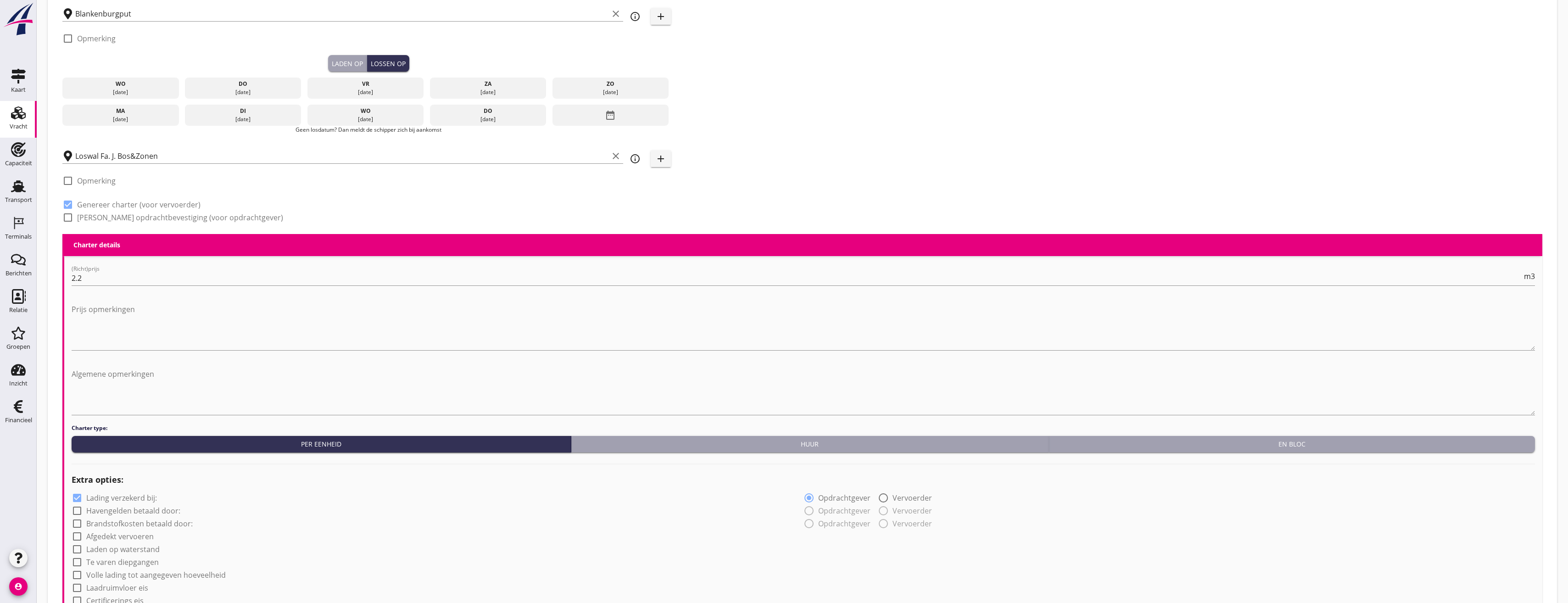
click at [378, 85] on div "vr" at bounding box center [365, 84] width 112 height 8
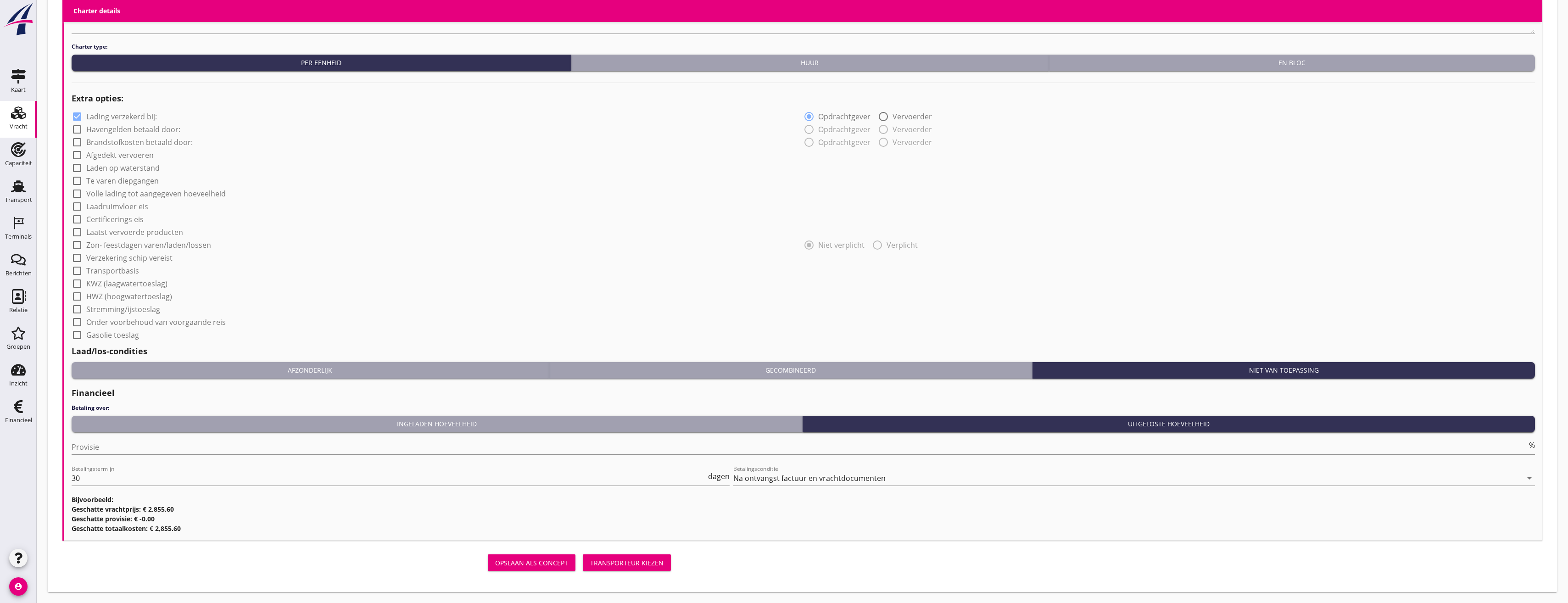
click at [642, 559] on div "Transporteur kiezen" at bounding box center [626, 563] width 73 height 10
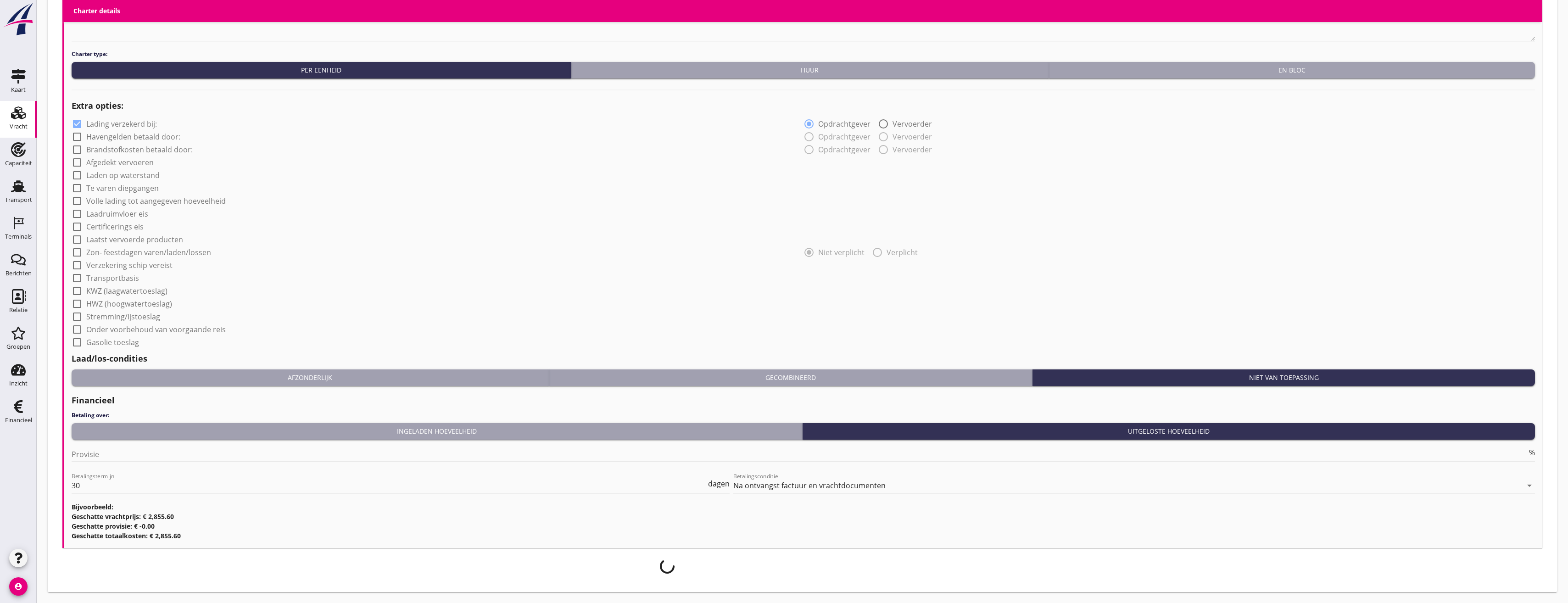
scroll to position [627, 0]
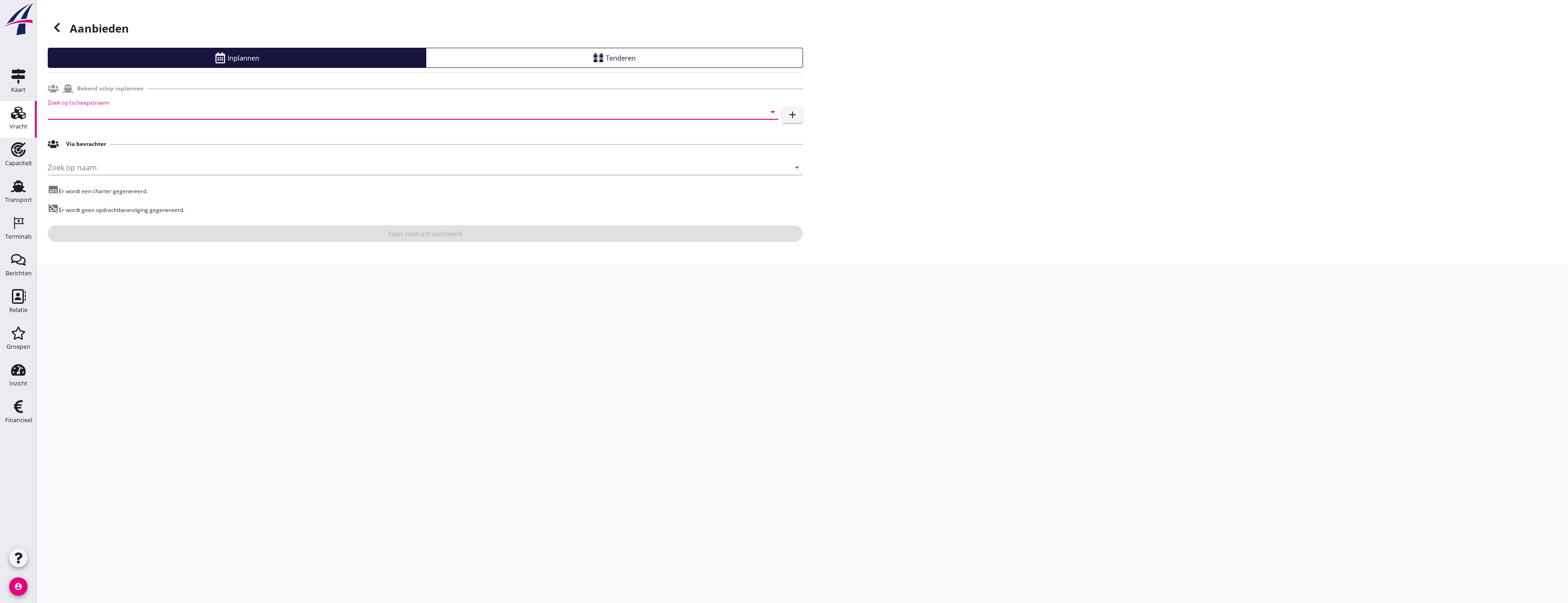
click at [112, 115] on input "Zoek op (scheeps)naam" at bounding box center [400, 111] width 704 height 15
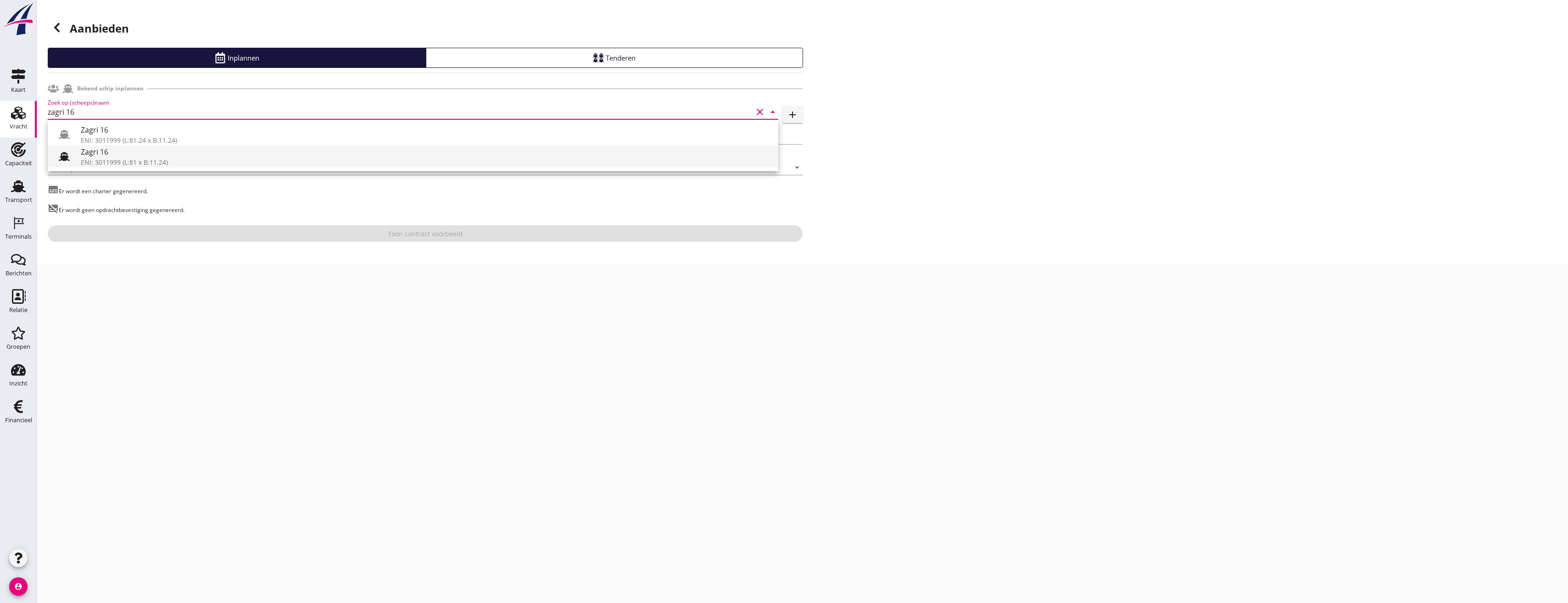
click at [60, 155] on icon at bounding box center [63, 156] width 11 height 11
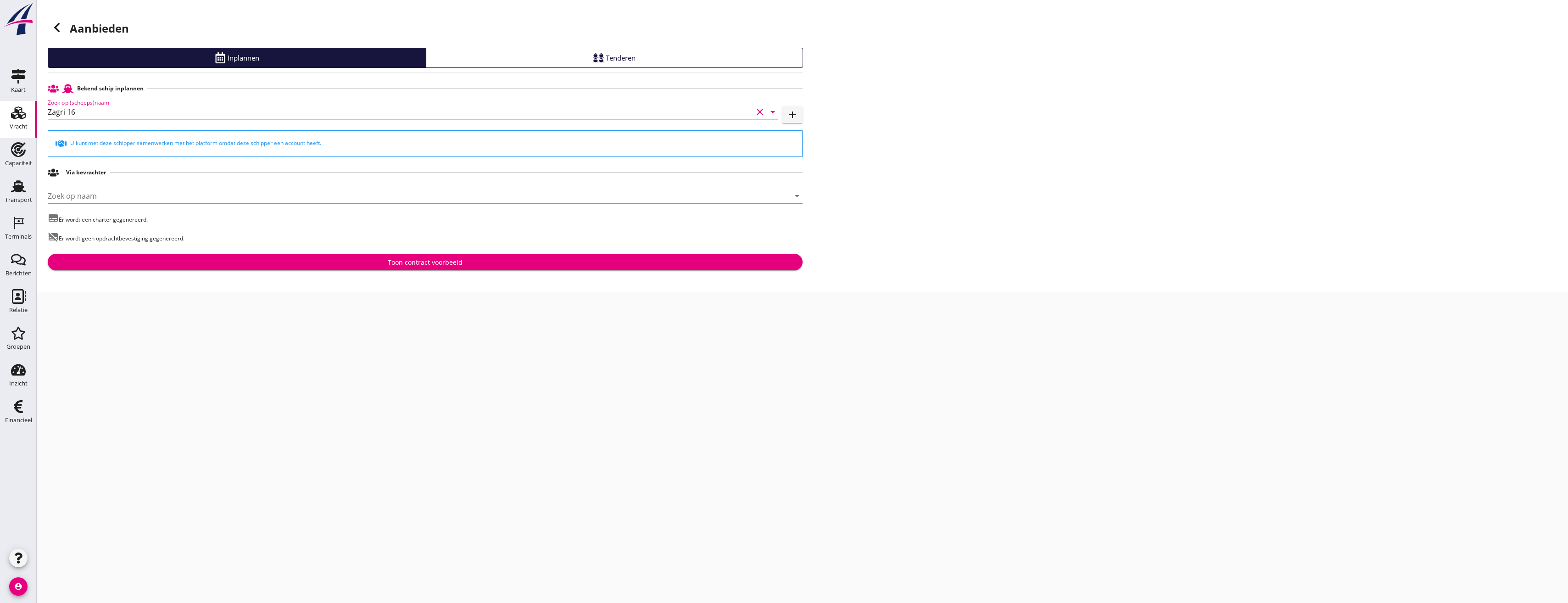
type input "Zagri 16"
click at [325, 262] on div "Toon contract voorbeeld" at bounding box center [424, 262] width 740 height 10
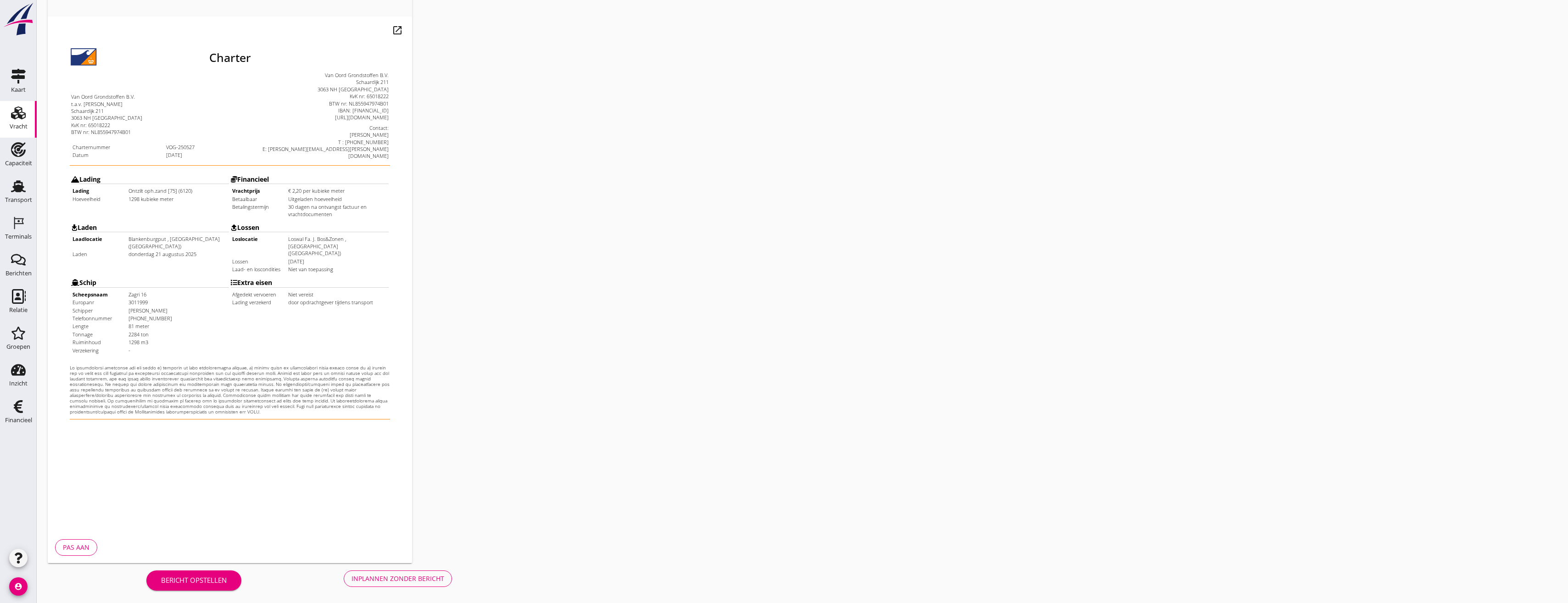
scroll to position [77, 0]
click at [423, 579] on div "Inplannen zonder bericht" at bounding box center [397, 577] width 93 height 10
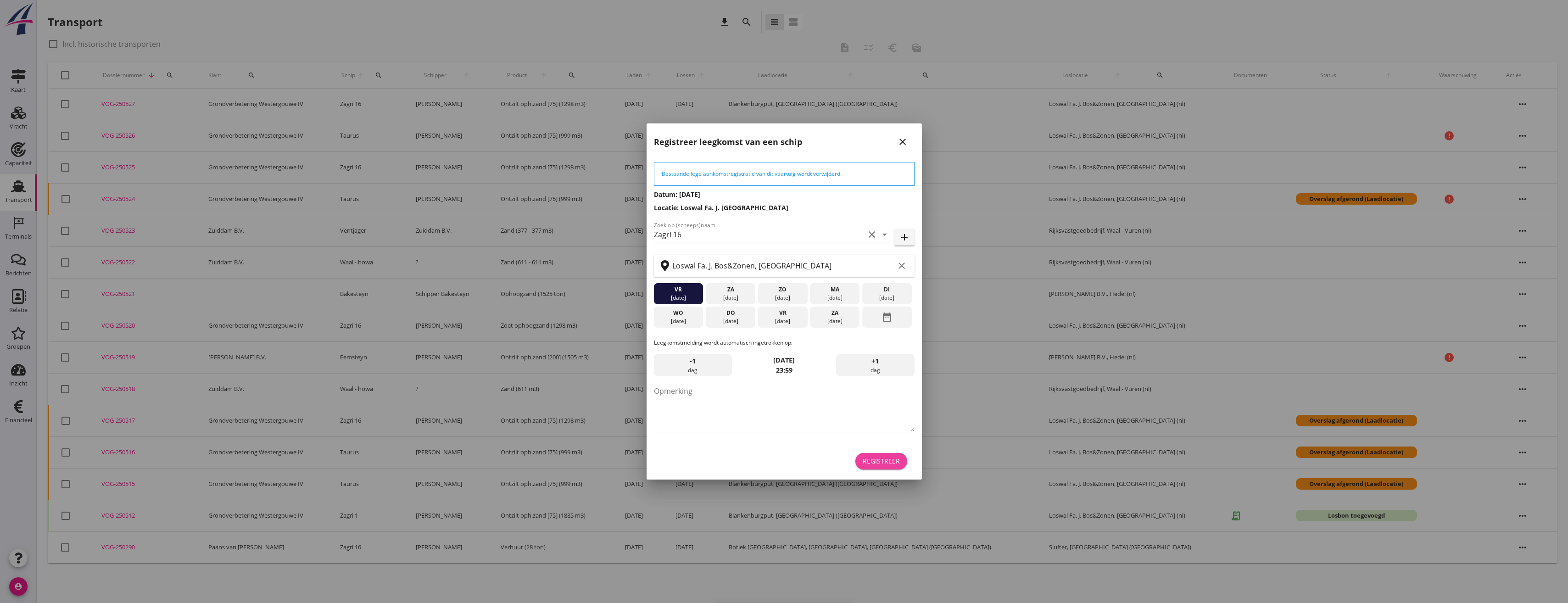
click at [897, 464] on div "Registreer" at bounding box center [881, 461] width 37 height 10
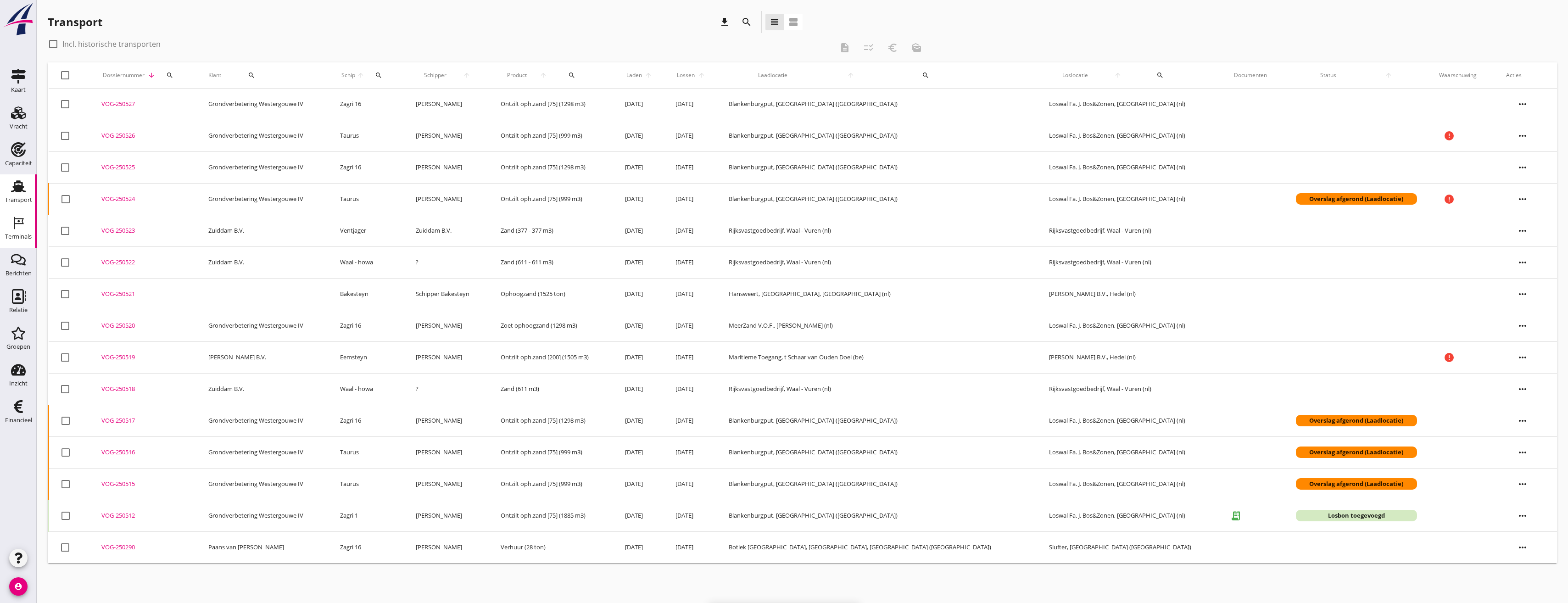
click at [29, 228] on div "Terminals" at bounding box center [19, 222] width 22 height 15
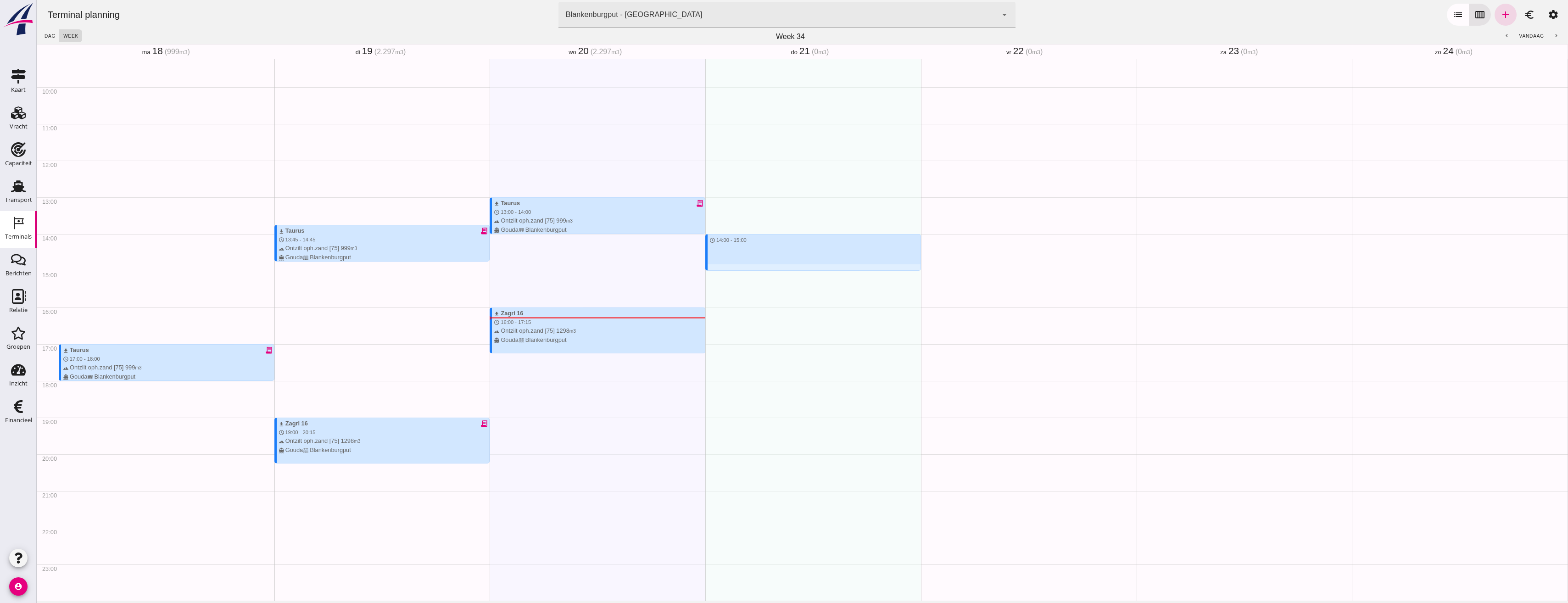
drag, startPoint x: 773, startPoint y: 234, endPoint x: 806, endPoint y: 270, distance: 48.8
click at [806, 270] on div "schedule 14:00 - 15:00" at bounding box center [813, 160] width 216 height 880
type input "Combinatie Noordzeezand V.O.F."
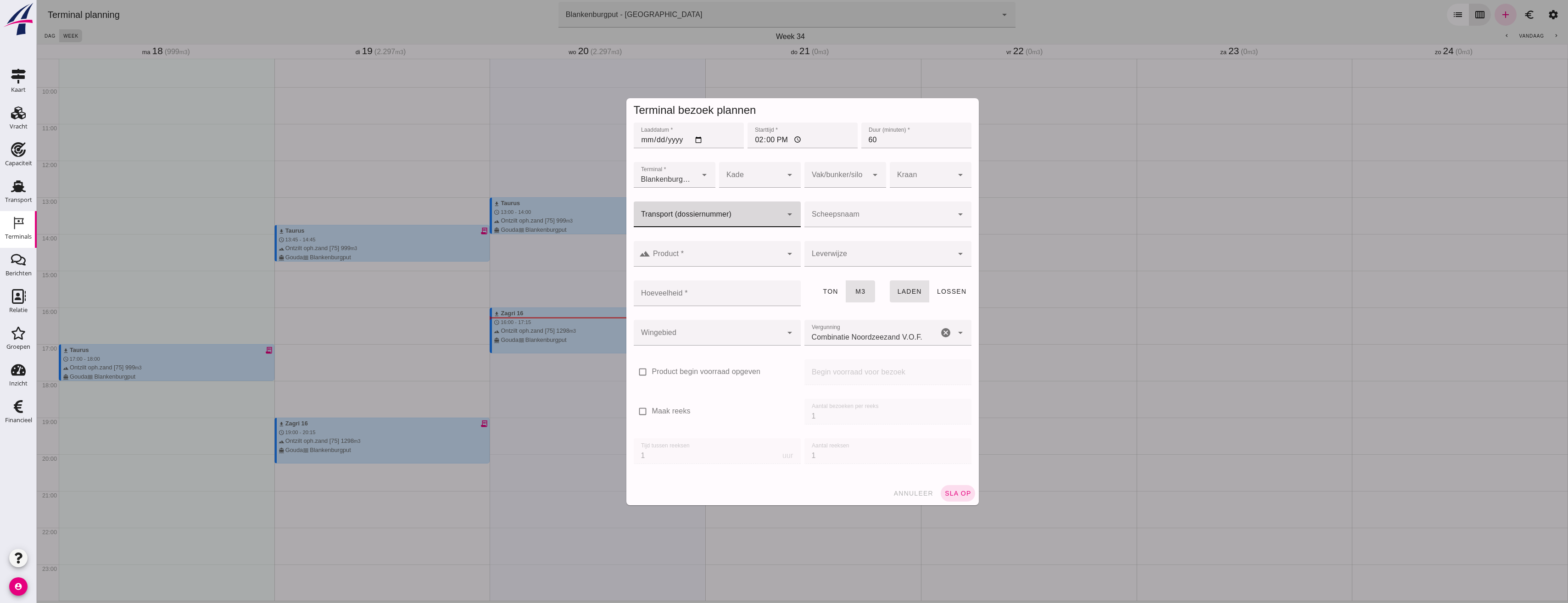
click input "Transport (dossiernummer)"
click at [699, 261] on div "VOG -250526" at bounding box center [713, 263] width 152 height 11
type input "VOG-250526"
type input "franco_on_shore"
type input "999"
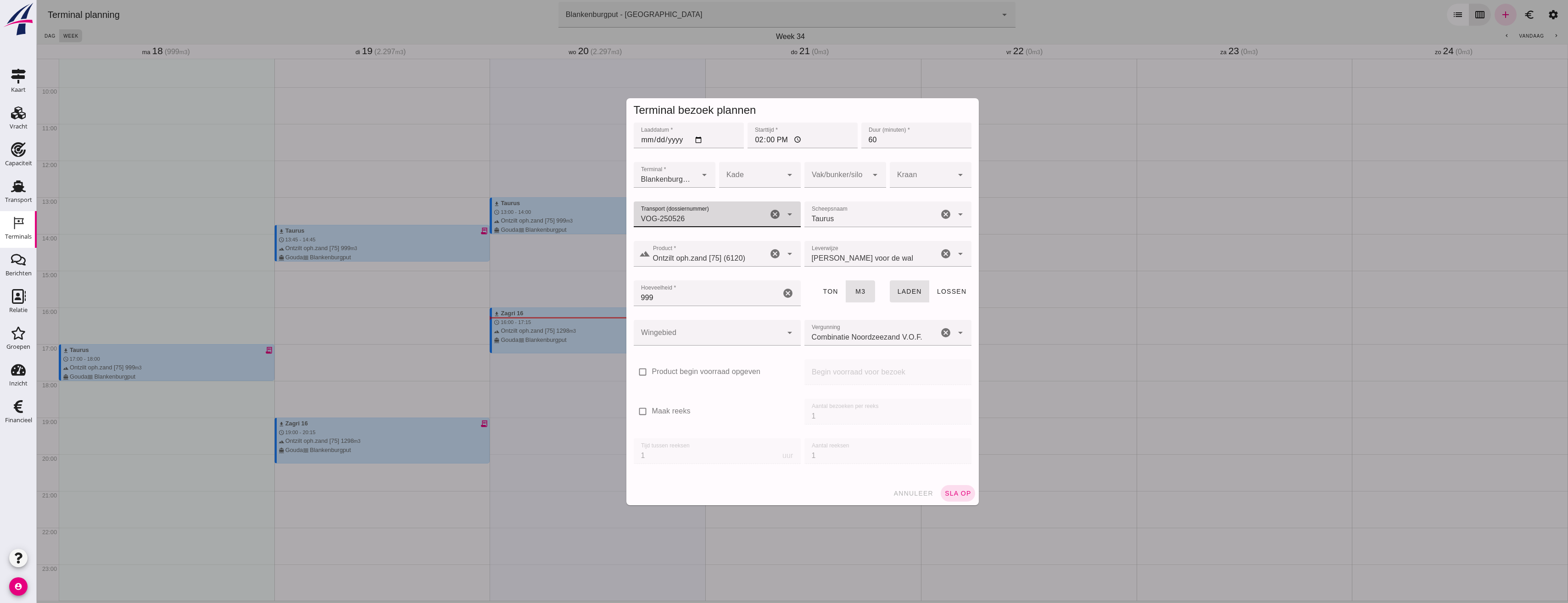
type input "VOG-250526"
click div
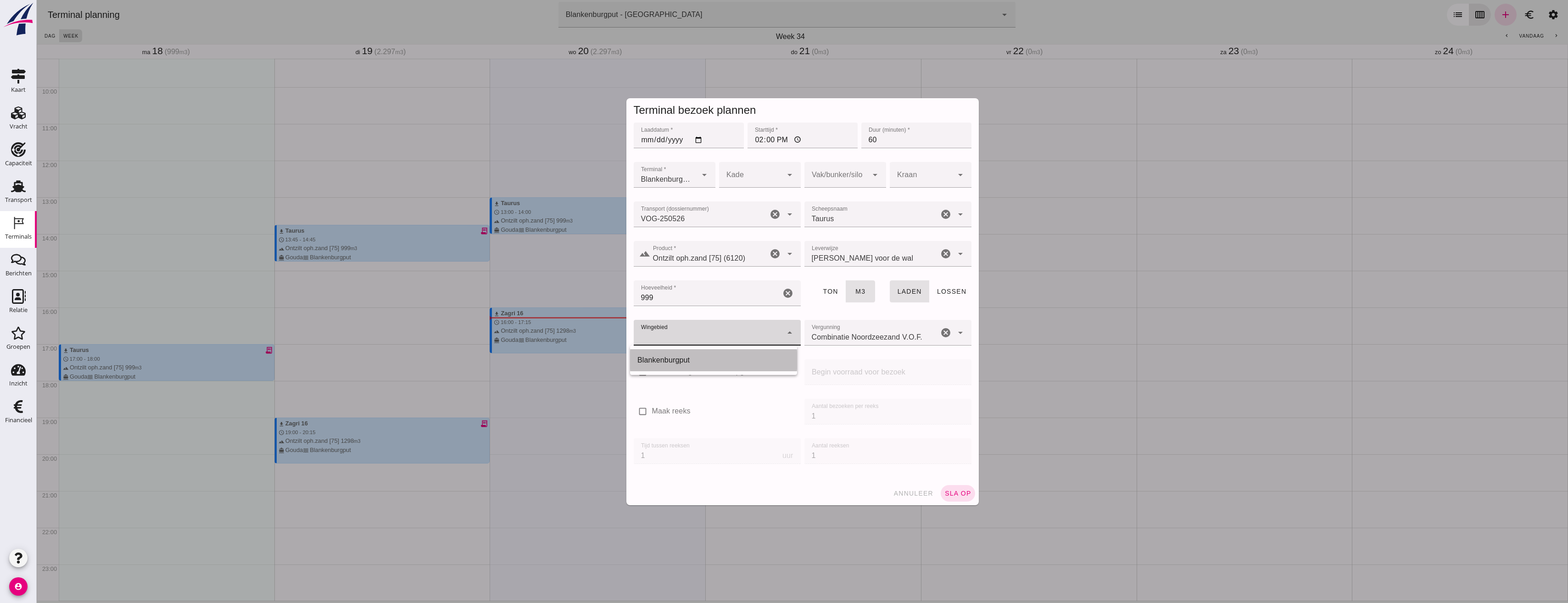
click at [701, 358] on div "Blankenburgput" at bounding box center [713, 359] width 152 height 11
type input "333"
click div
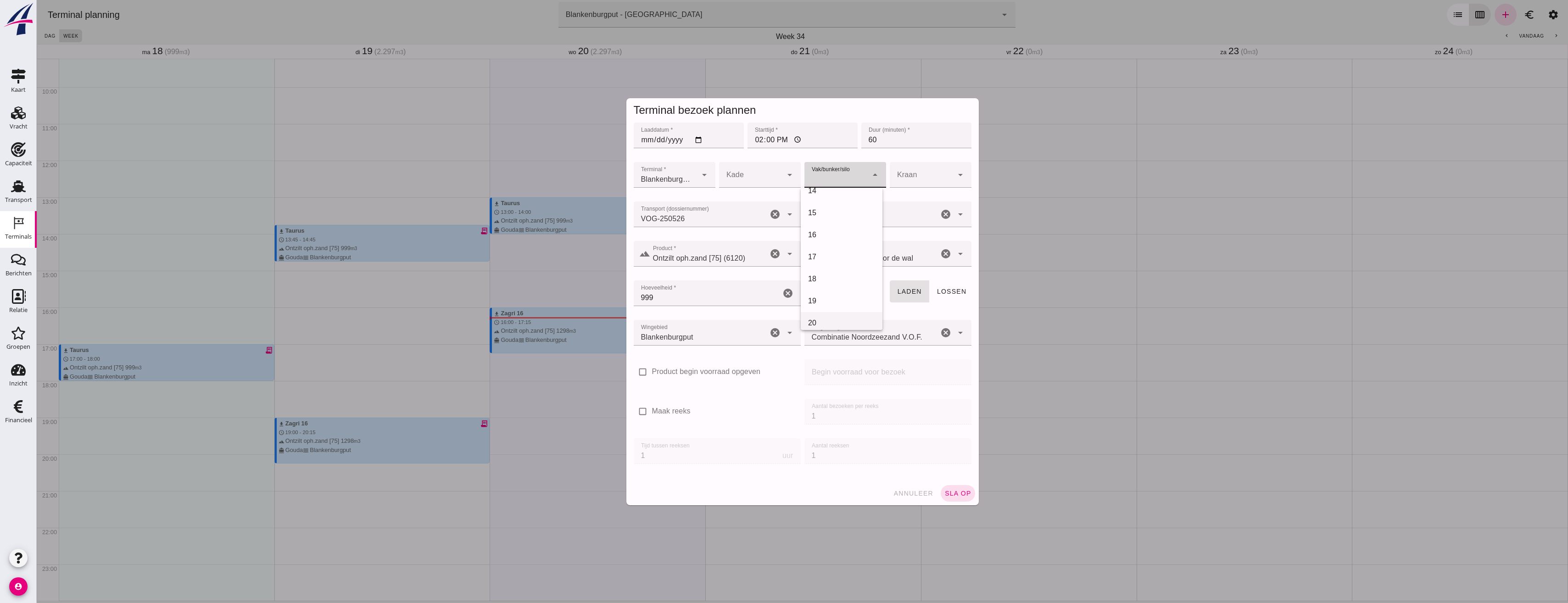
scroll to position [321, 0]
click div "18"
type input "366"
click span "sla op"
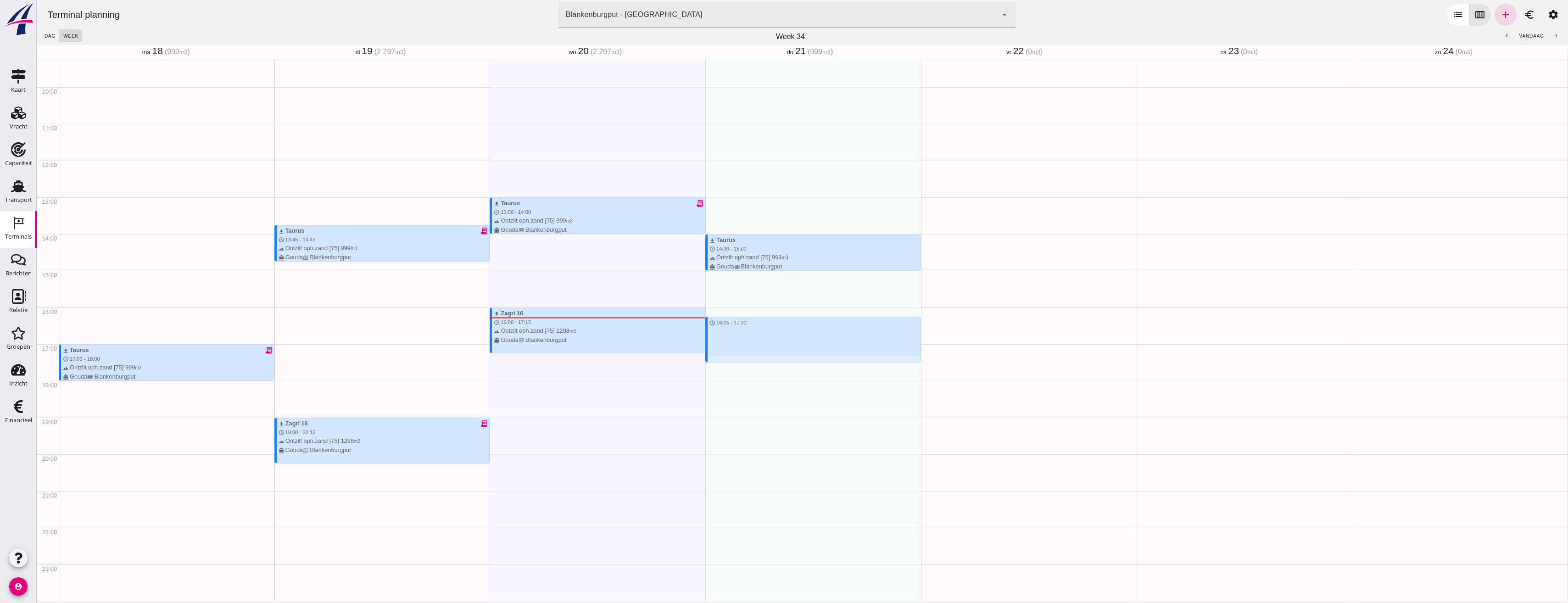
drag, startPoint x: 726, startPoint y: 315, endPoint x: 743, endPoint y: 359, distance: 47.2
click at [743, 359] on div "download Taurus schedule 14:00 - 15:00 terrain Ontzilt oph.zand [75] 999 m3 dir…" at bounding box center [813, 160] width 216 height 880
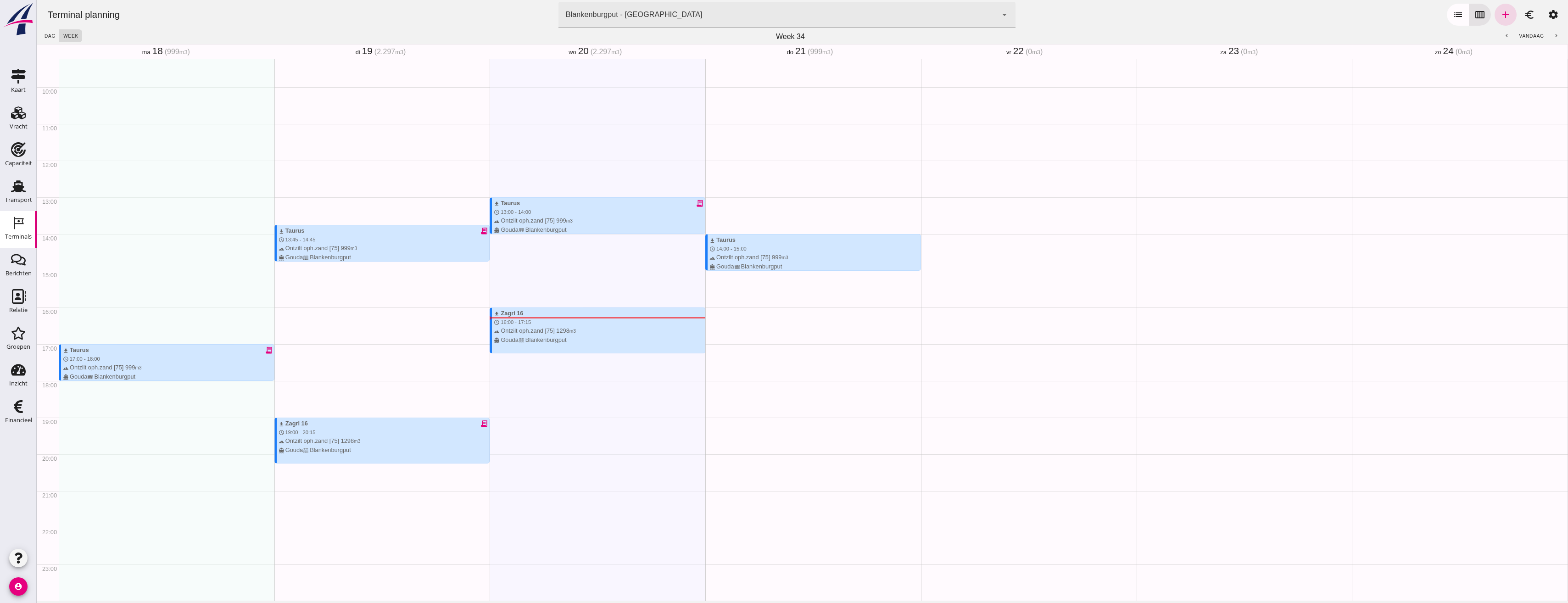
type input "Combinatie Noordzeezand V.O.F."
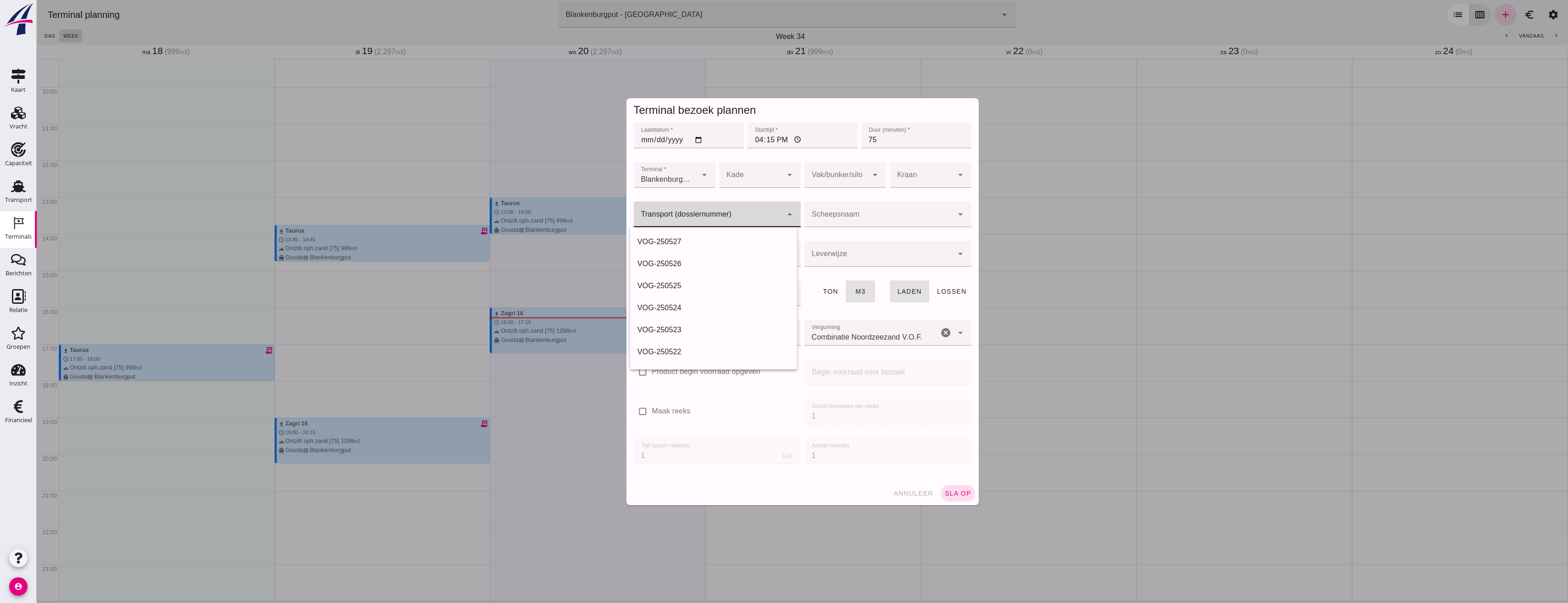
click input "Transport (dossiernummer)"
click at [727, 341] on div "VOG-250527" at bounding box center [713, 351] width 167 height 22
type input "VOG-250527"
type input "franco_on_shore"
type input "1298"
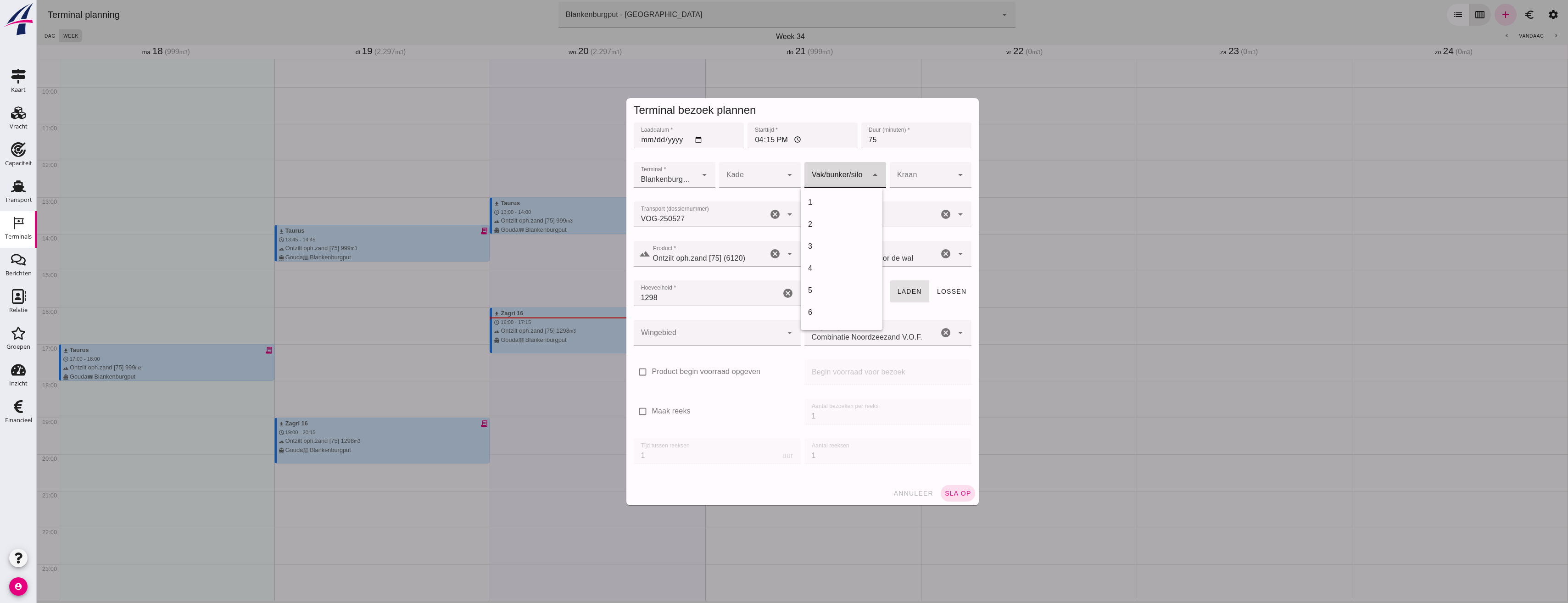
click div
click at [825, 299] on div "18" at bounding box center [841, 301] width 67 height 11
type input "366"
click div
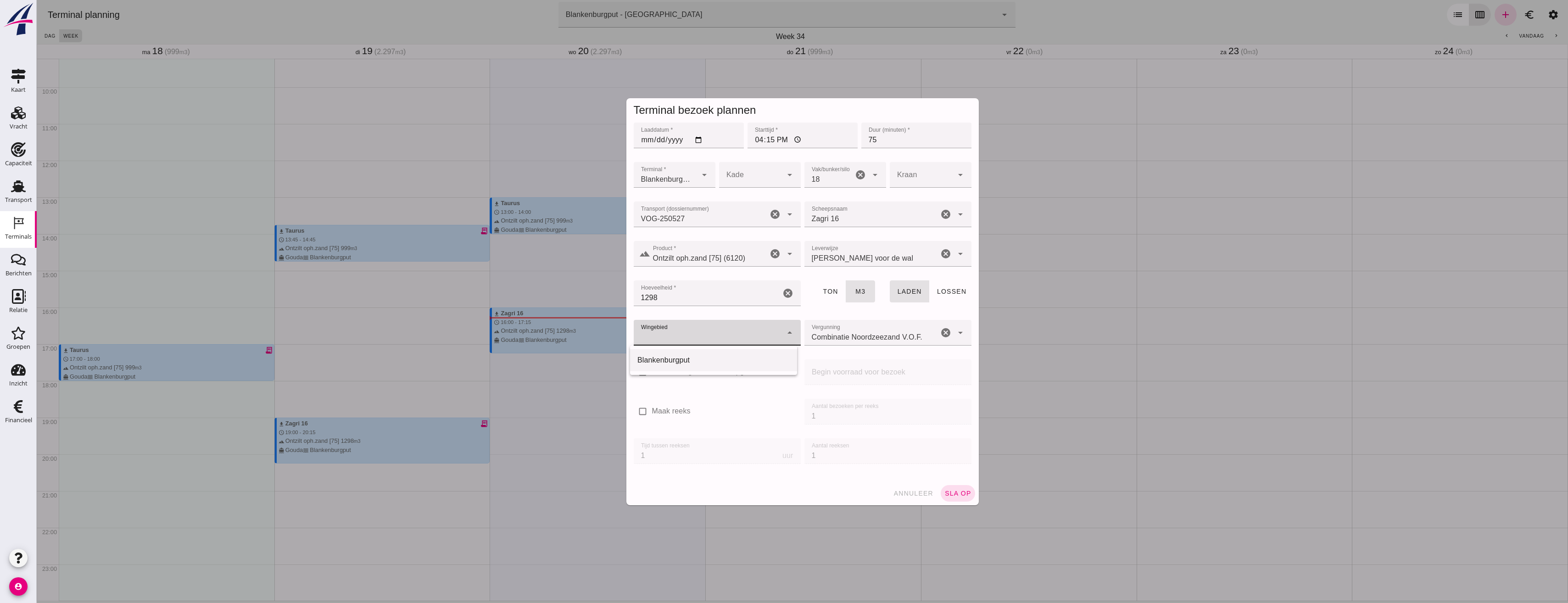
click at [707, 361] on div "Blankenburgput" at bounding box center [713, 359] width 152 height 11
type input "333"
click span "sla op"
